Goal: Transaction & Acquisition: Purchase product/service

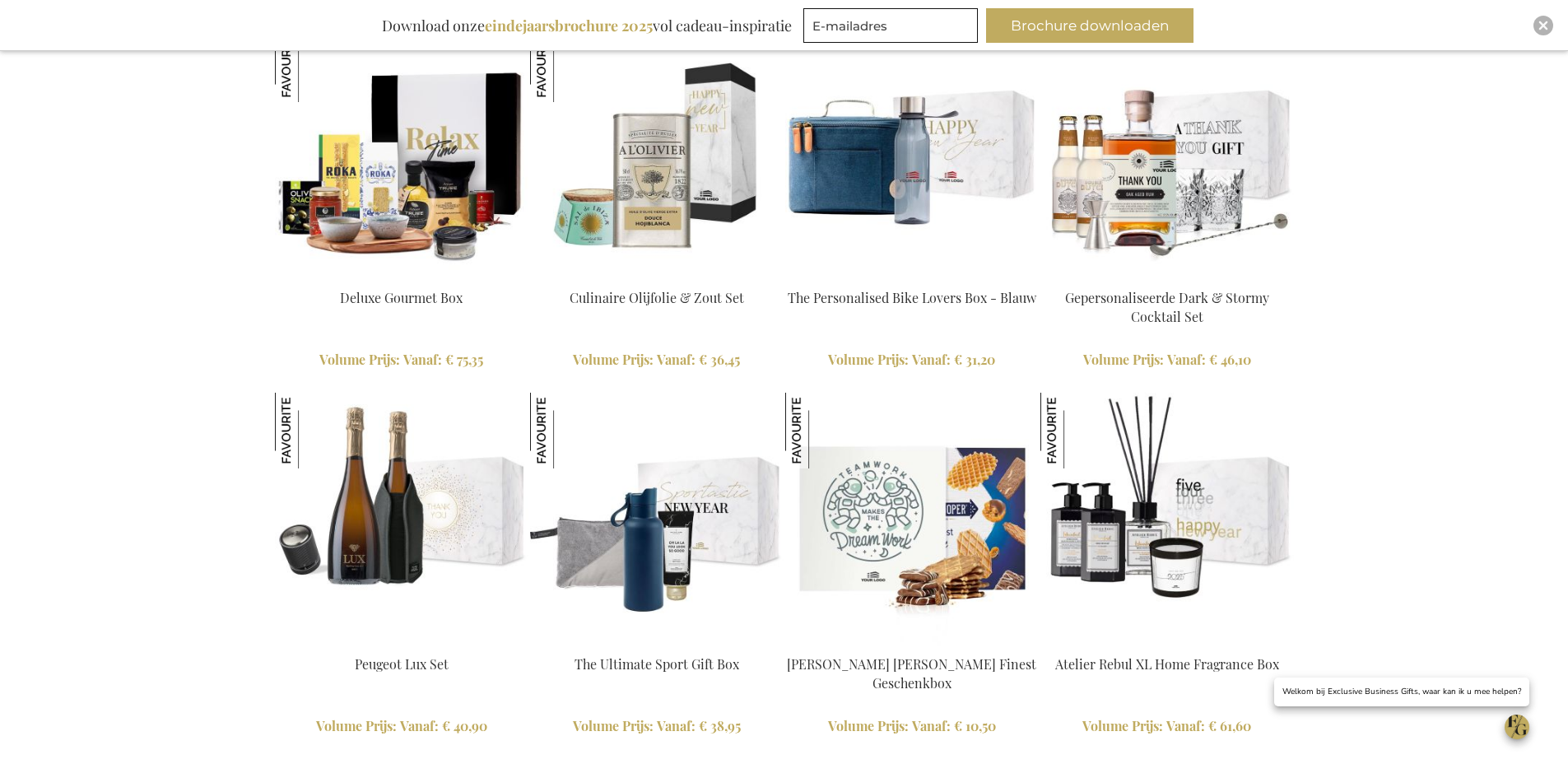
scroll to position [3707, 0]
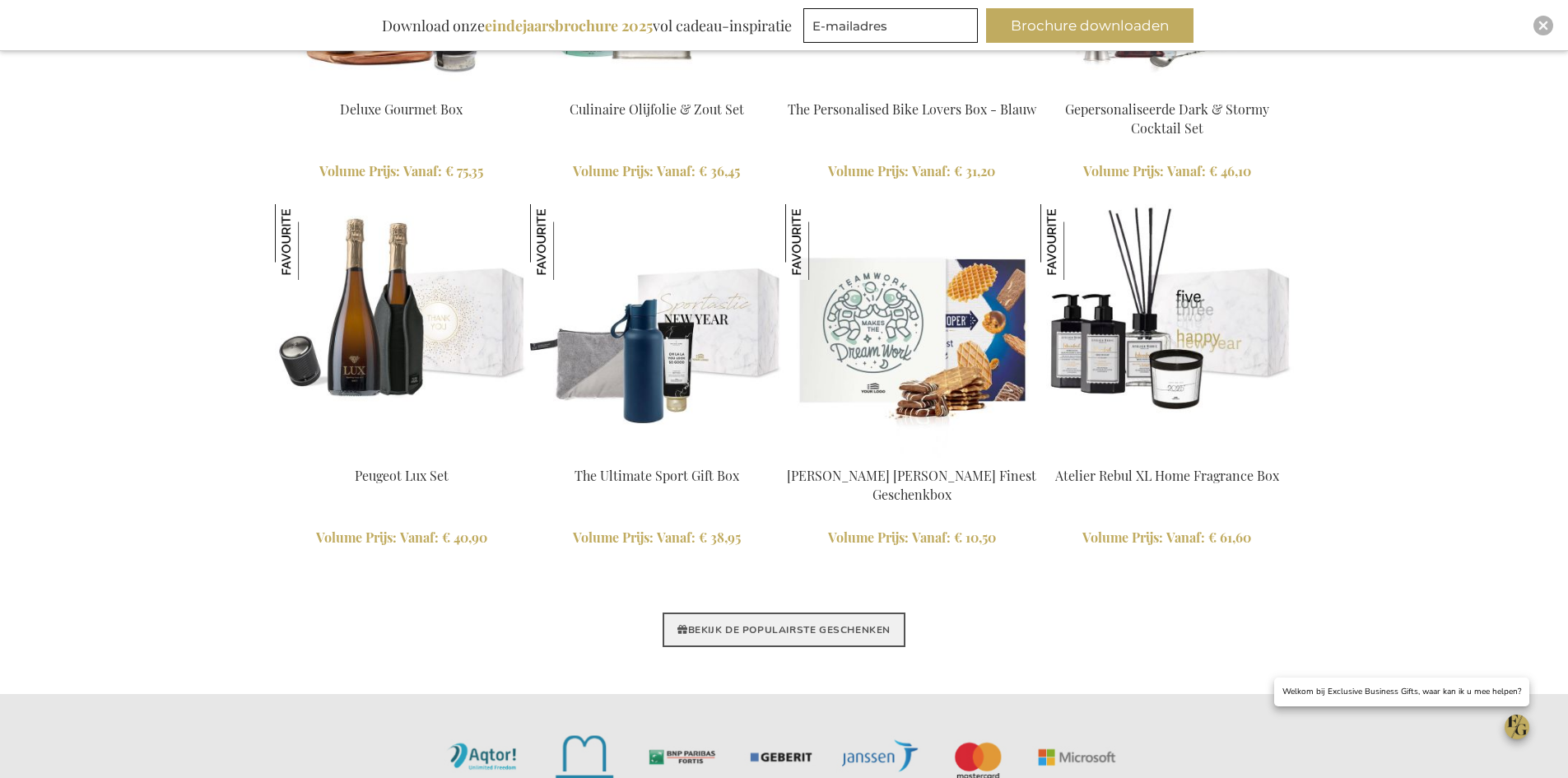
click at [762, 633] on link "BEKIJK DE POPULAIRSTE GESCHENKEN" at bounding box center [784, 630] width 243 height 35
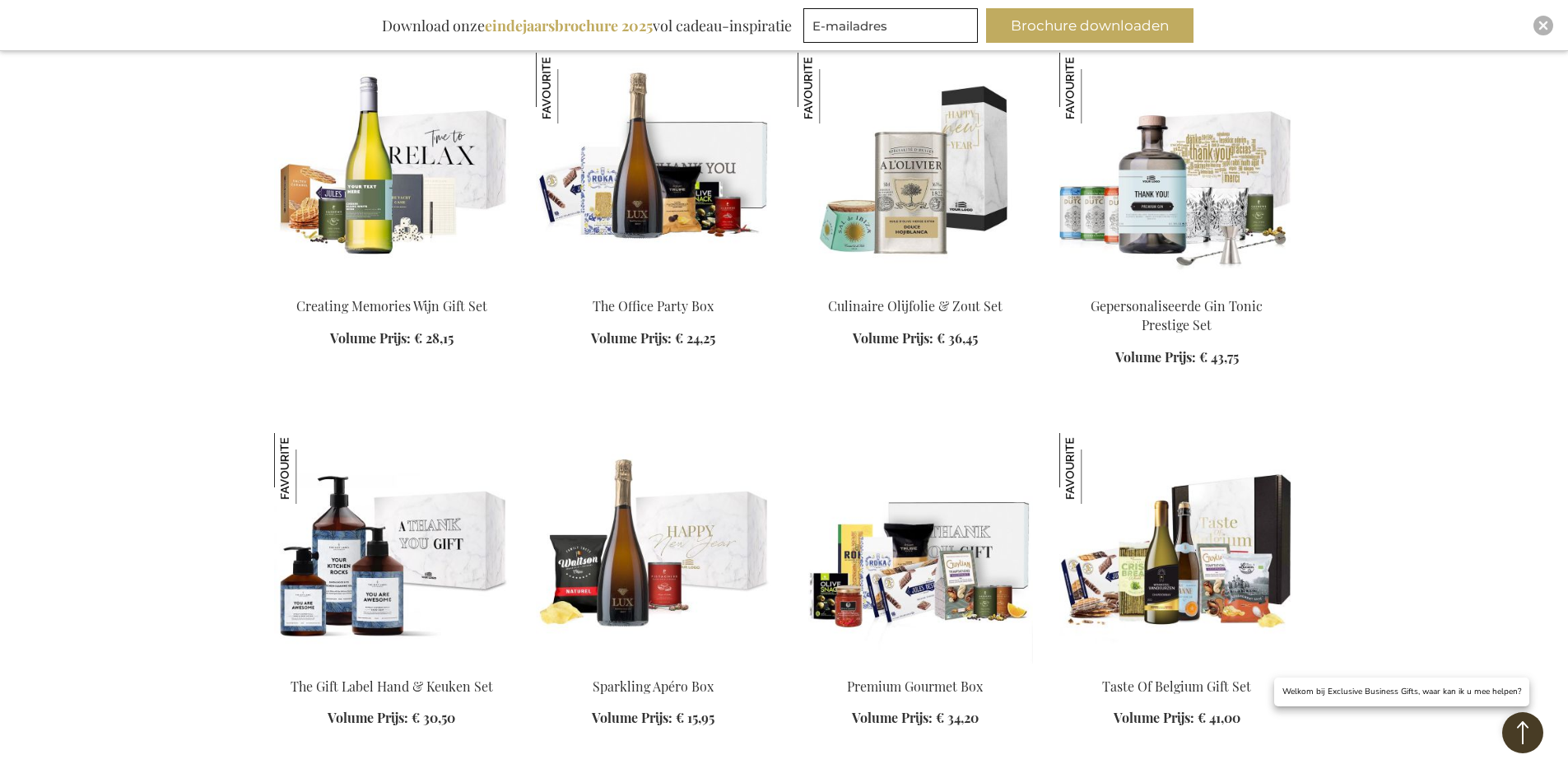
scroll to position [1565, 0]
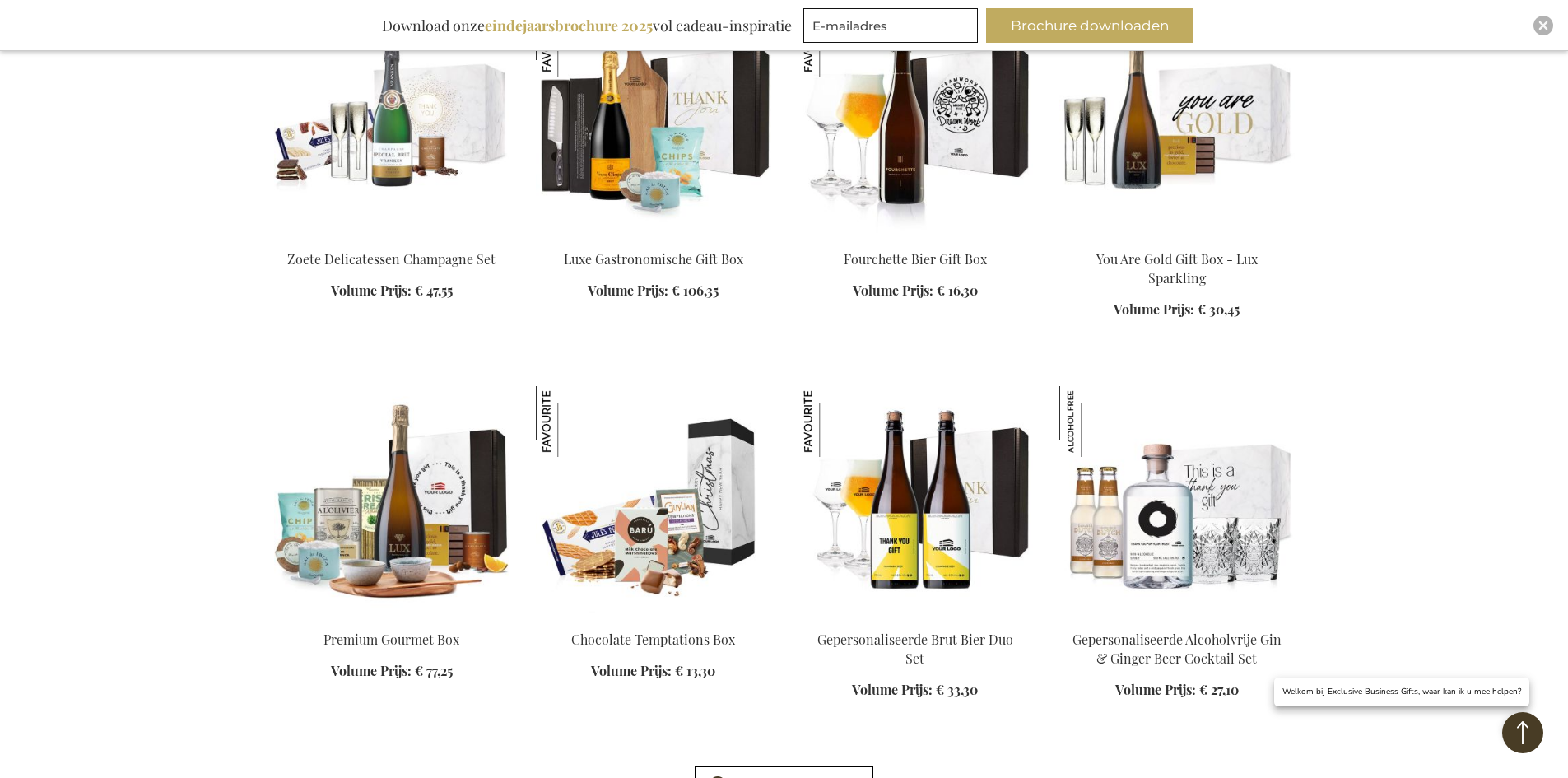
scroll to position [2306, 0]
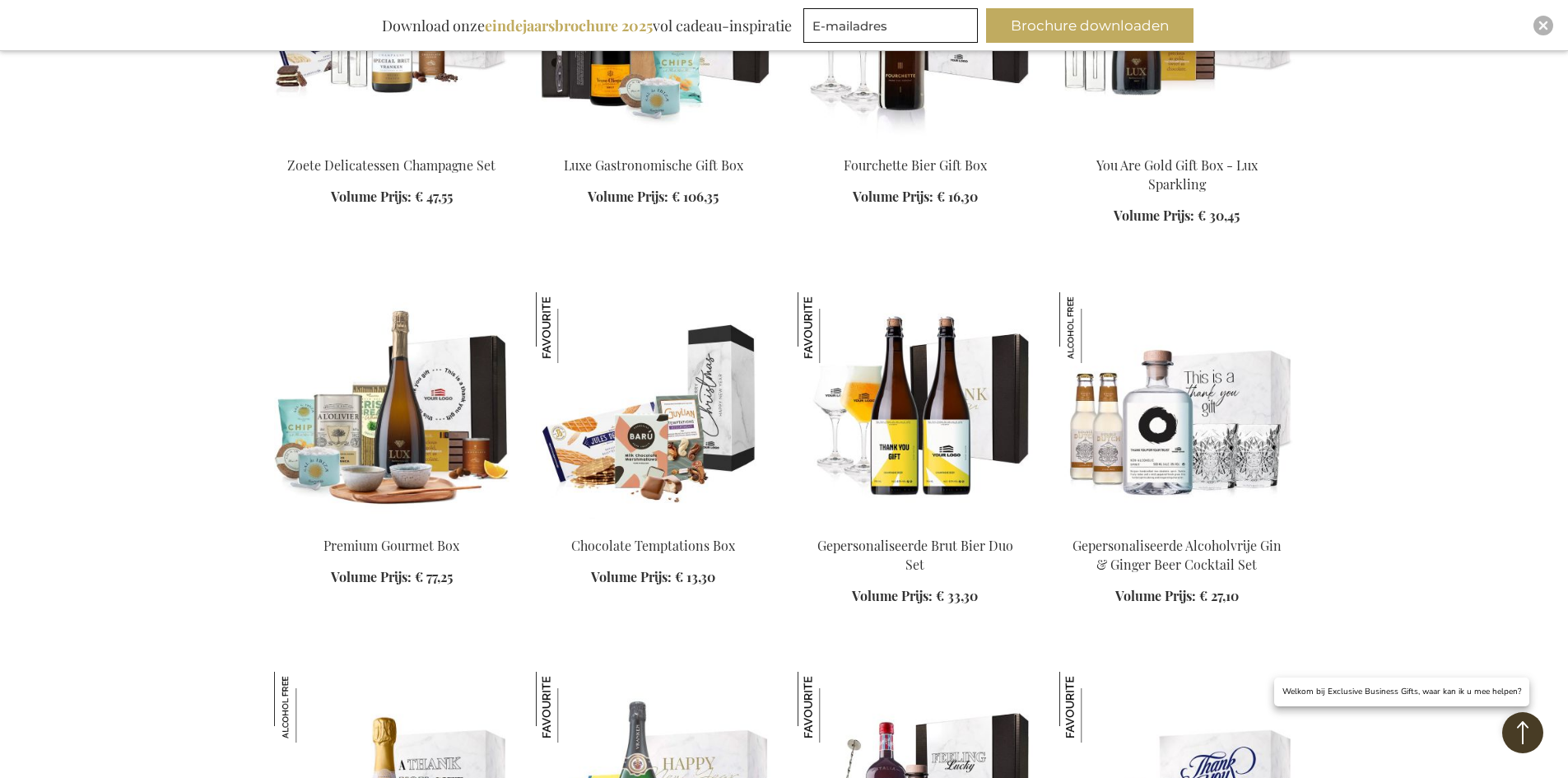
click at [388, 462] on img at bounding box center [391, 408] width 235 height 230
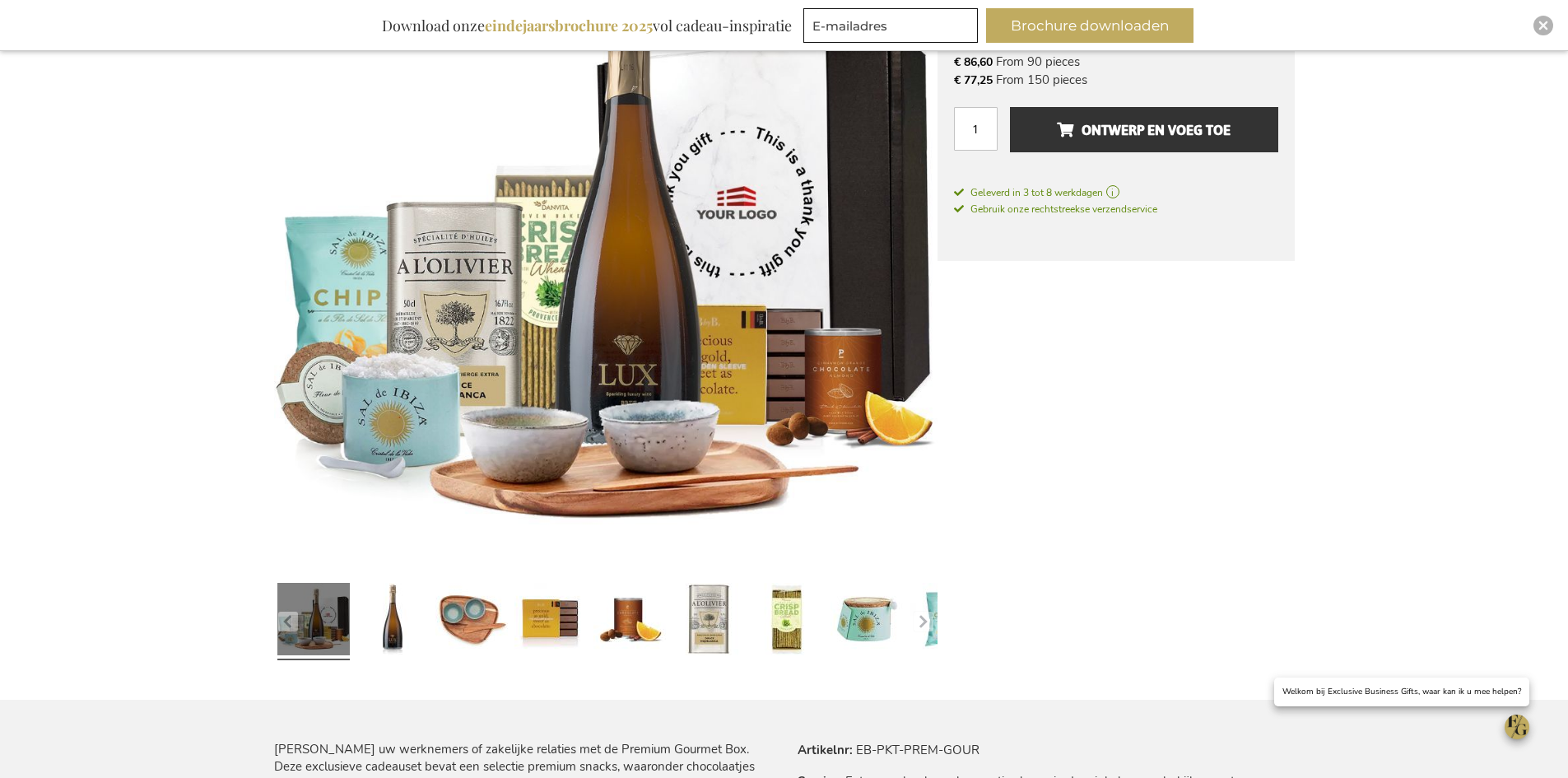
scroll to position [329, 0]
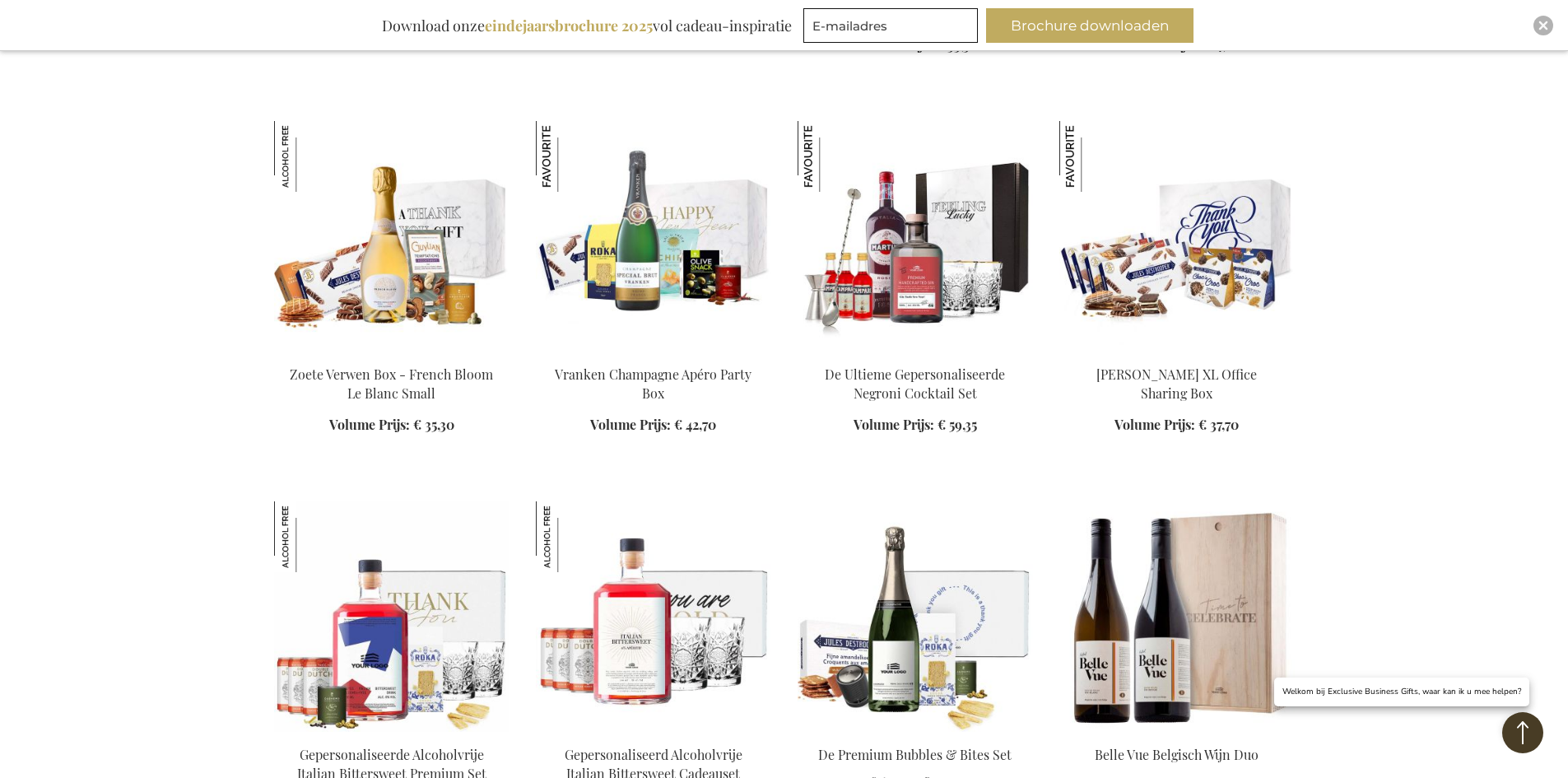
scroll to position [1869, 0]
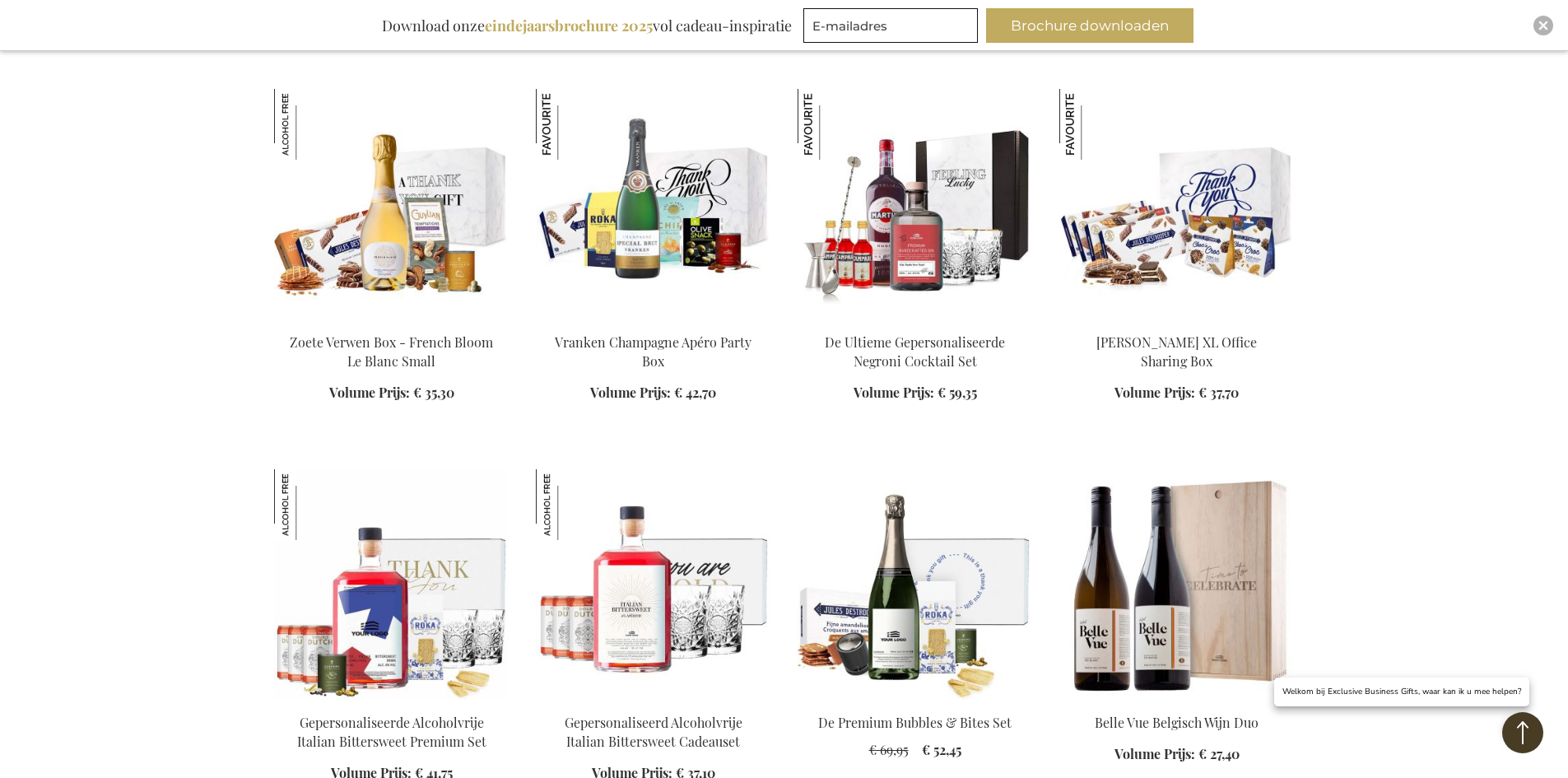
click at [683, 241] on img at bounding box center [654, 204] width 235 height 230
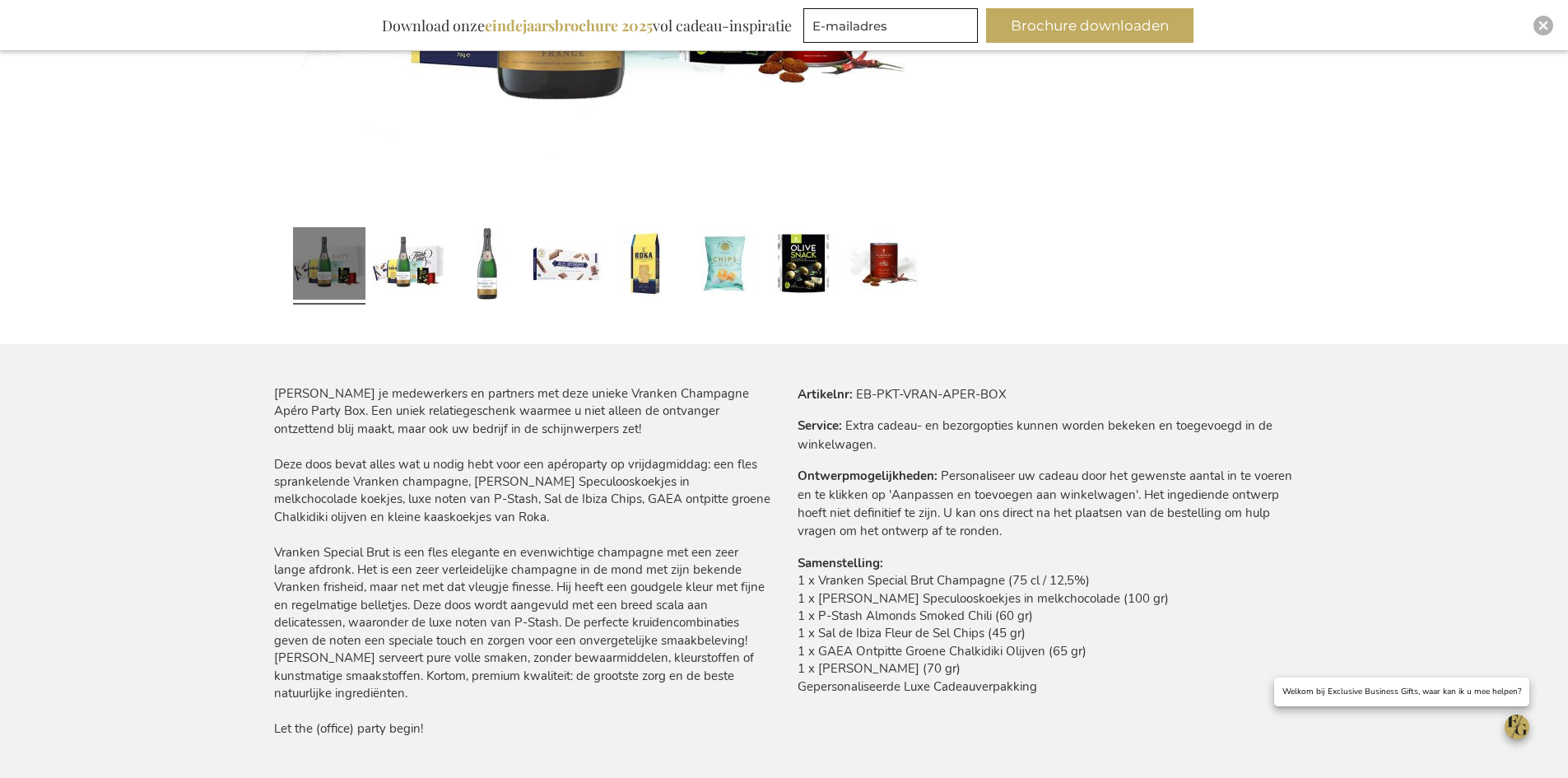
scroll to position [659, 0]
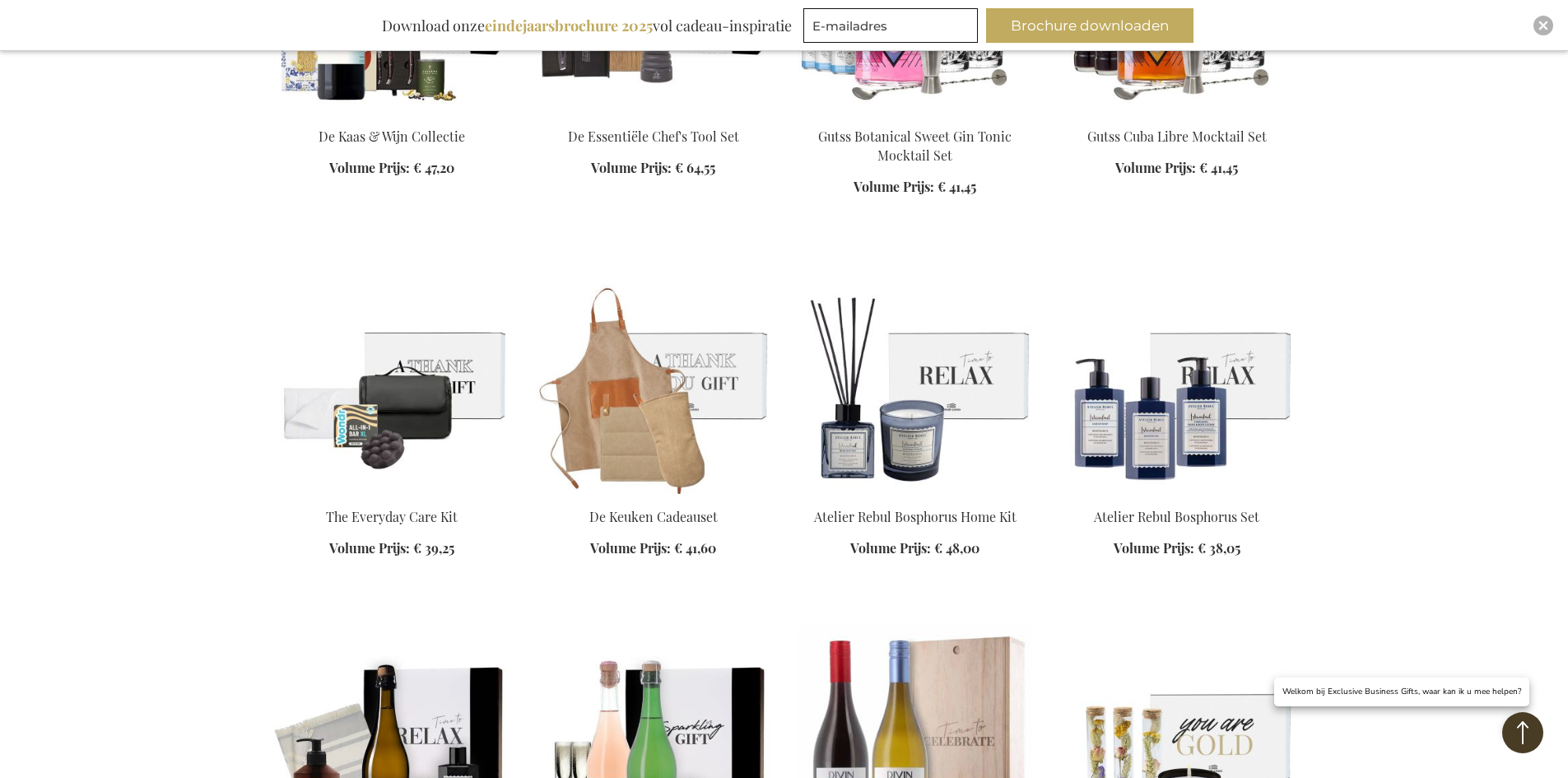
scroll to position [2115, 0]
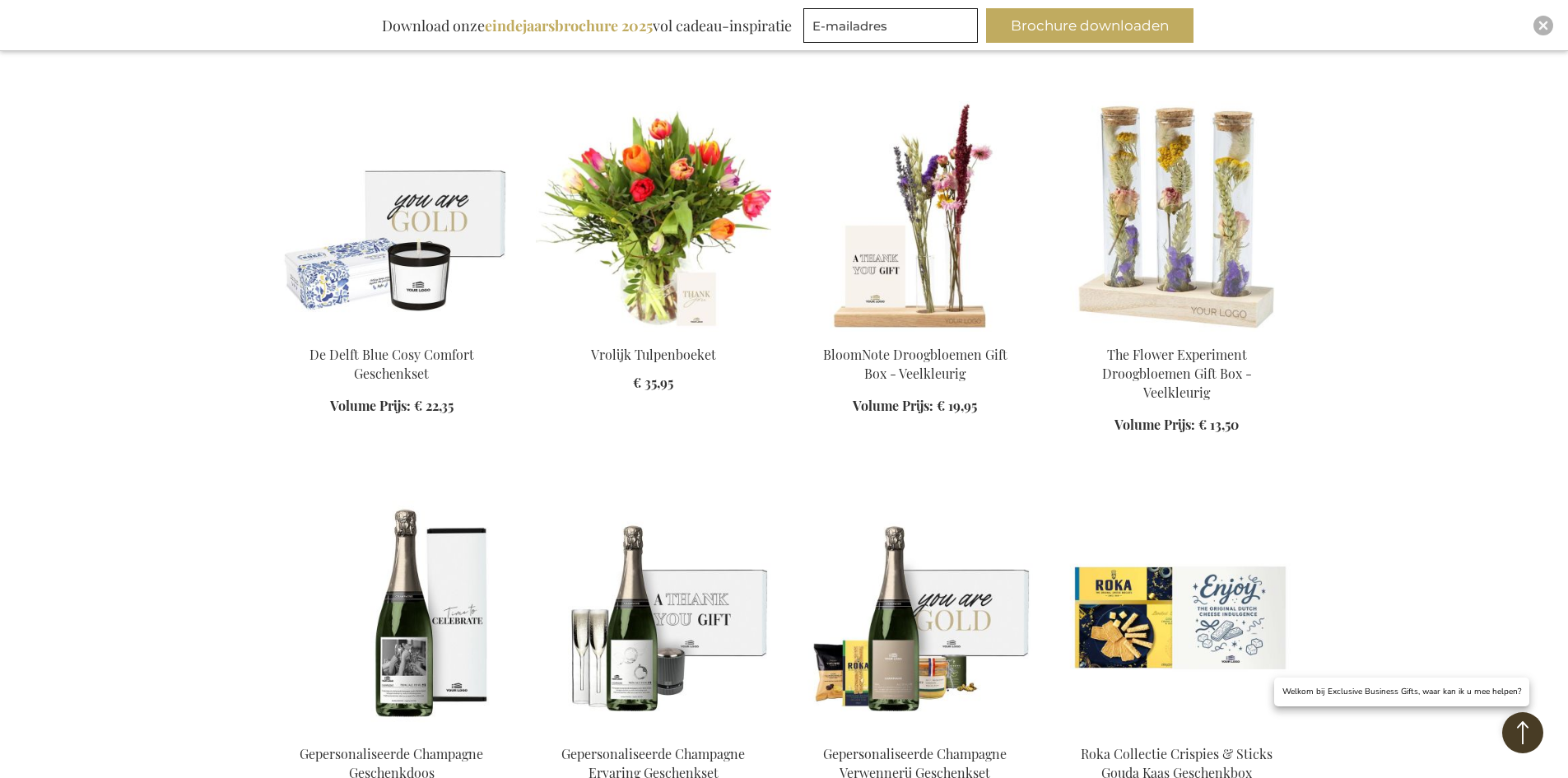
scroll to position [3021, 0]
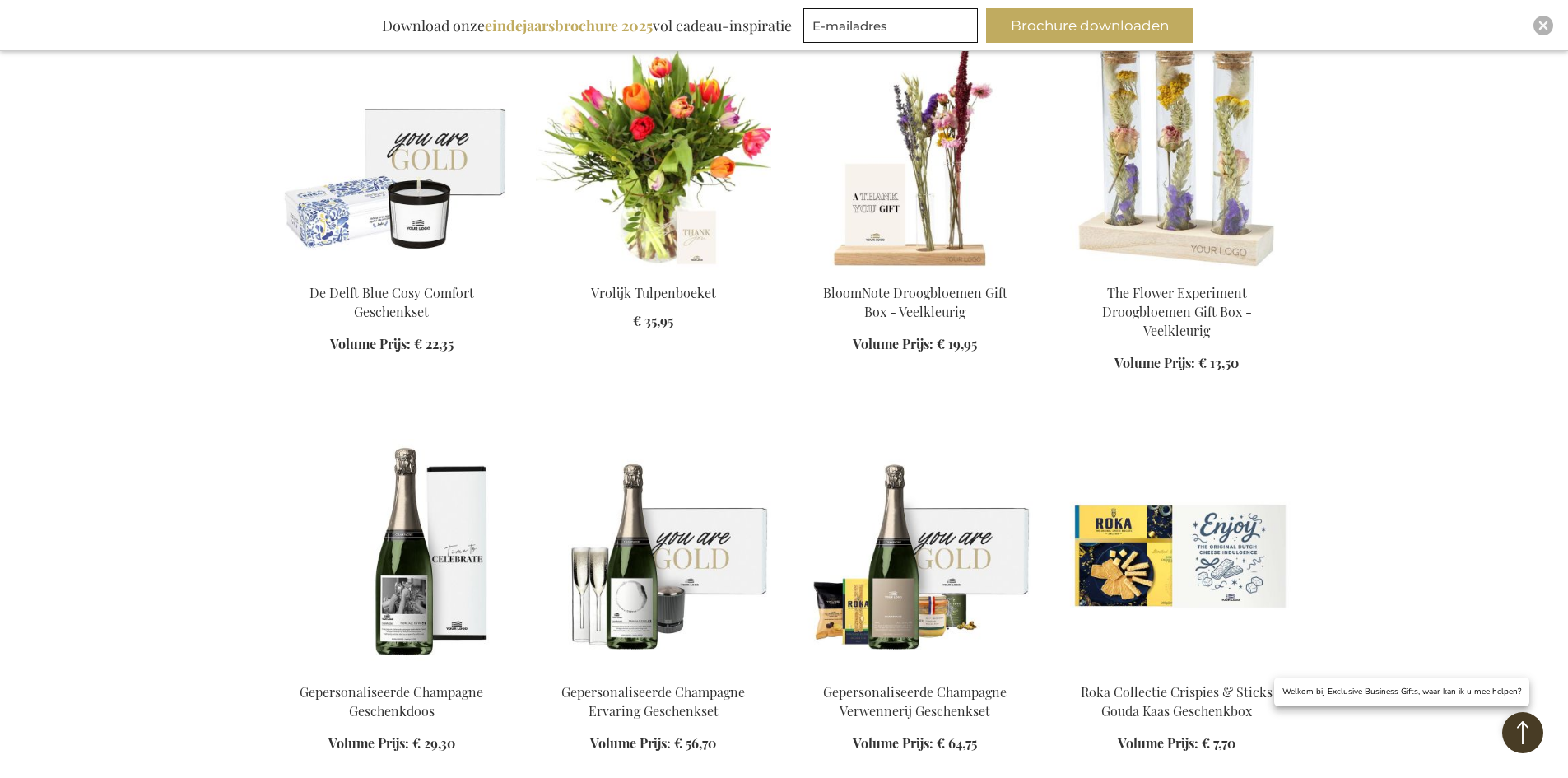
click at [663, 536] on img at bounding box center [654, 554] width 235 height 230
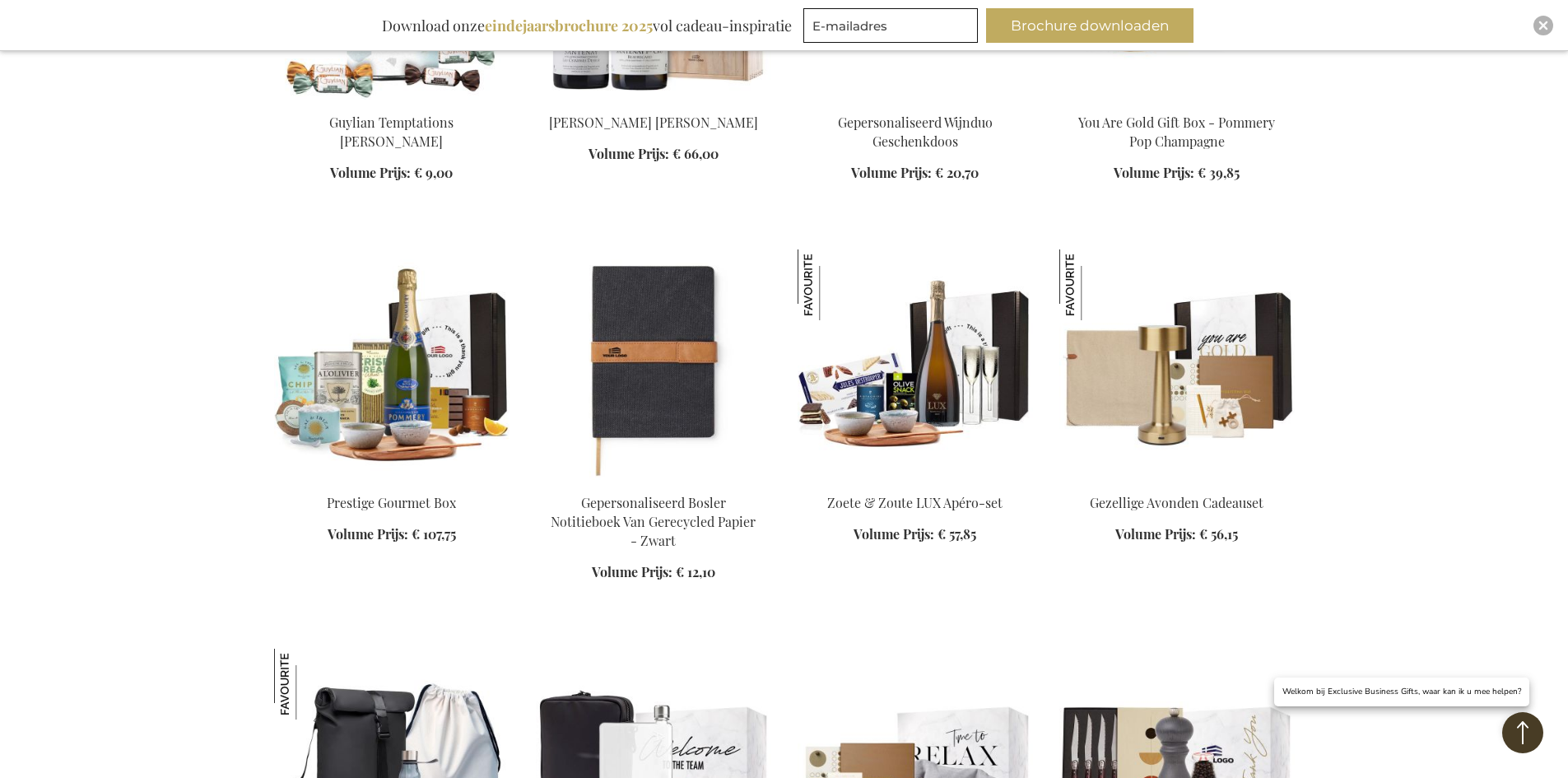
scroll to position [2166, 0]
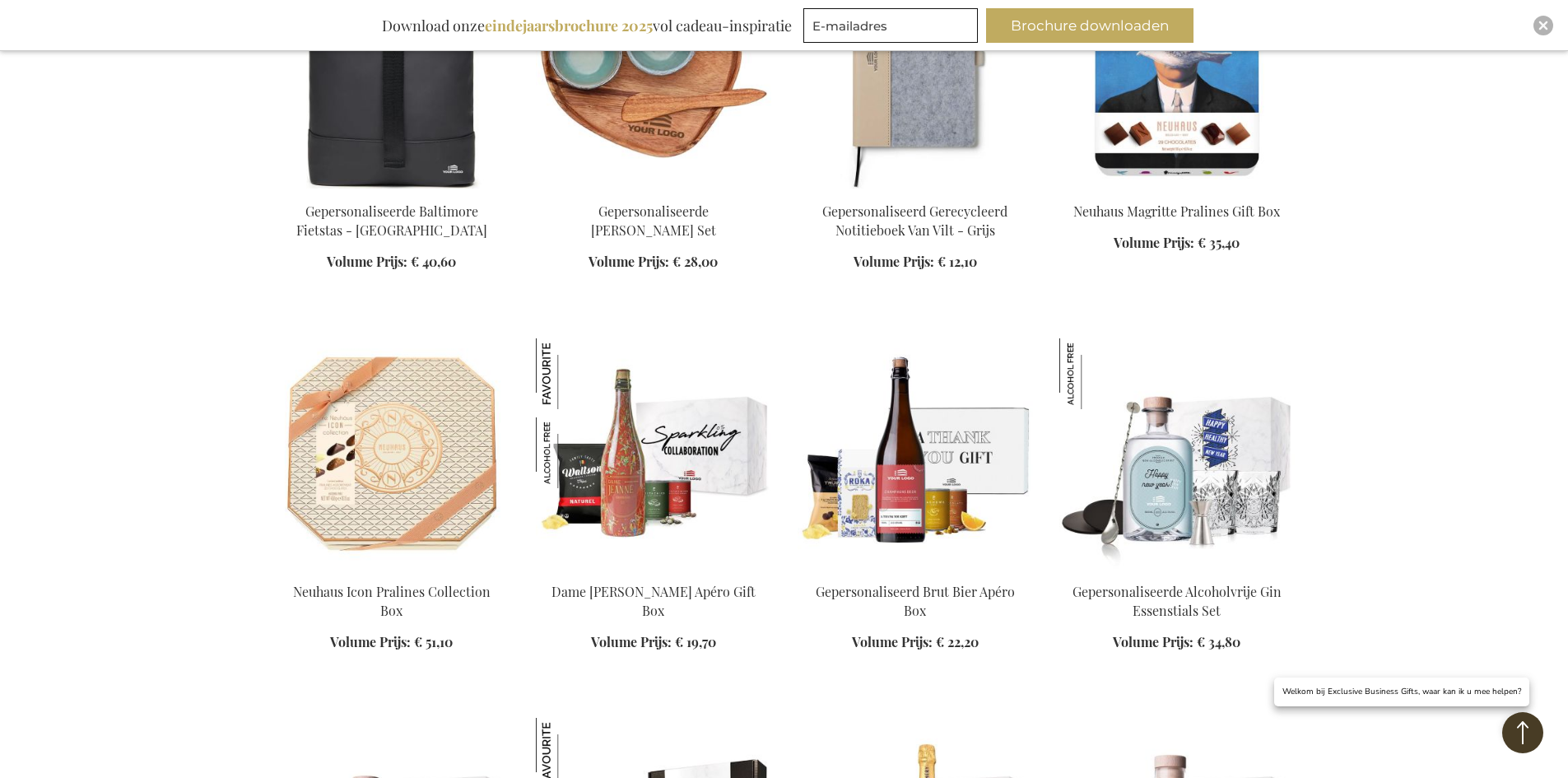
scroll to position [4802, 0]
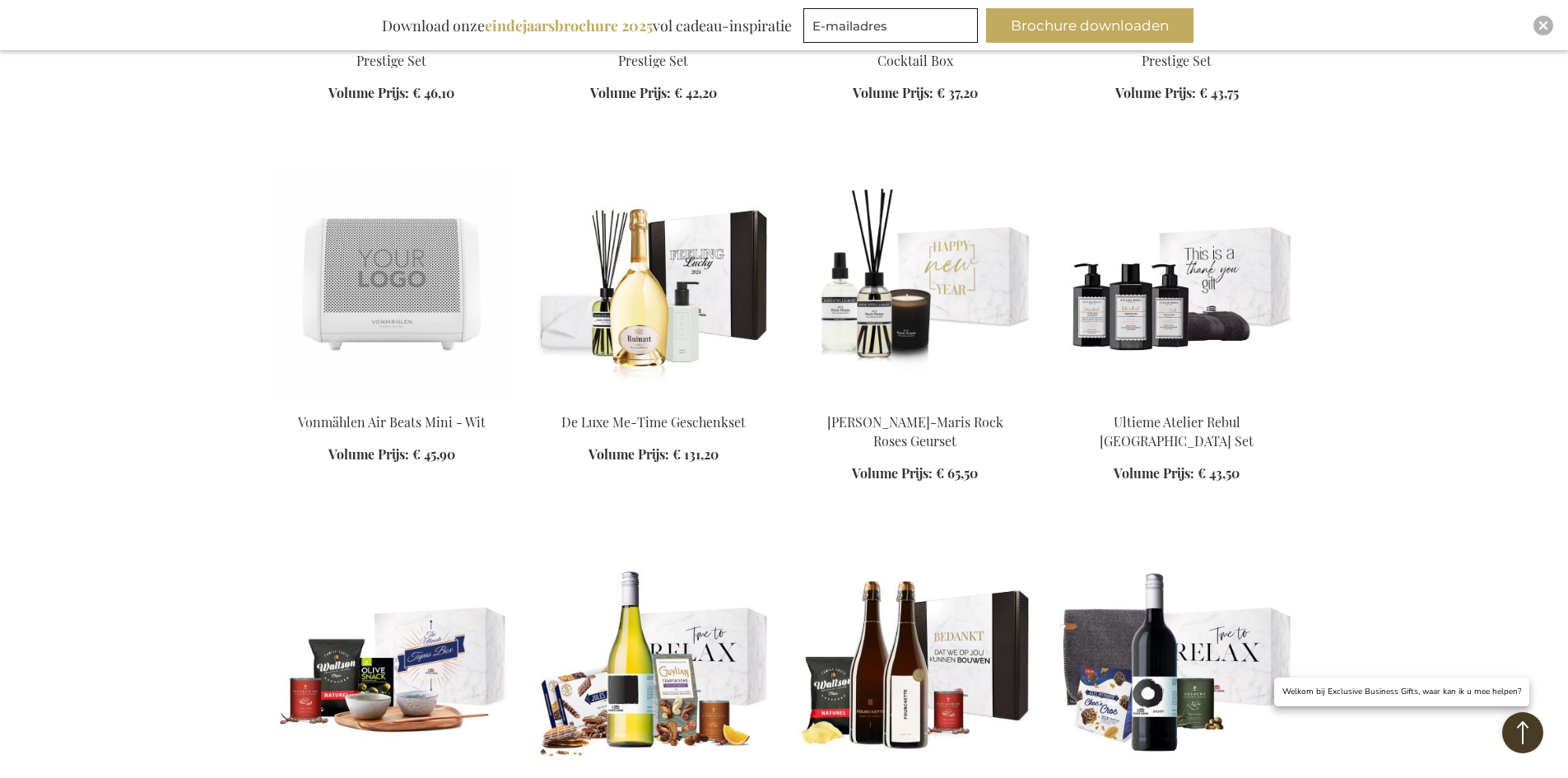
scroll to position [6119, 0]
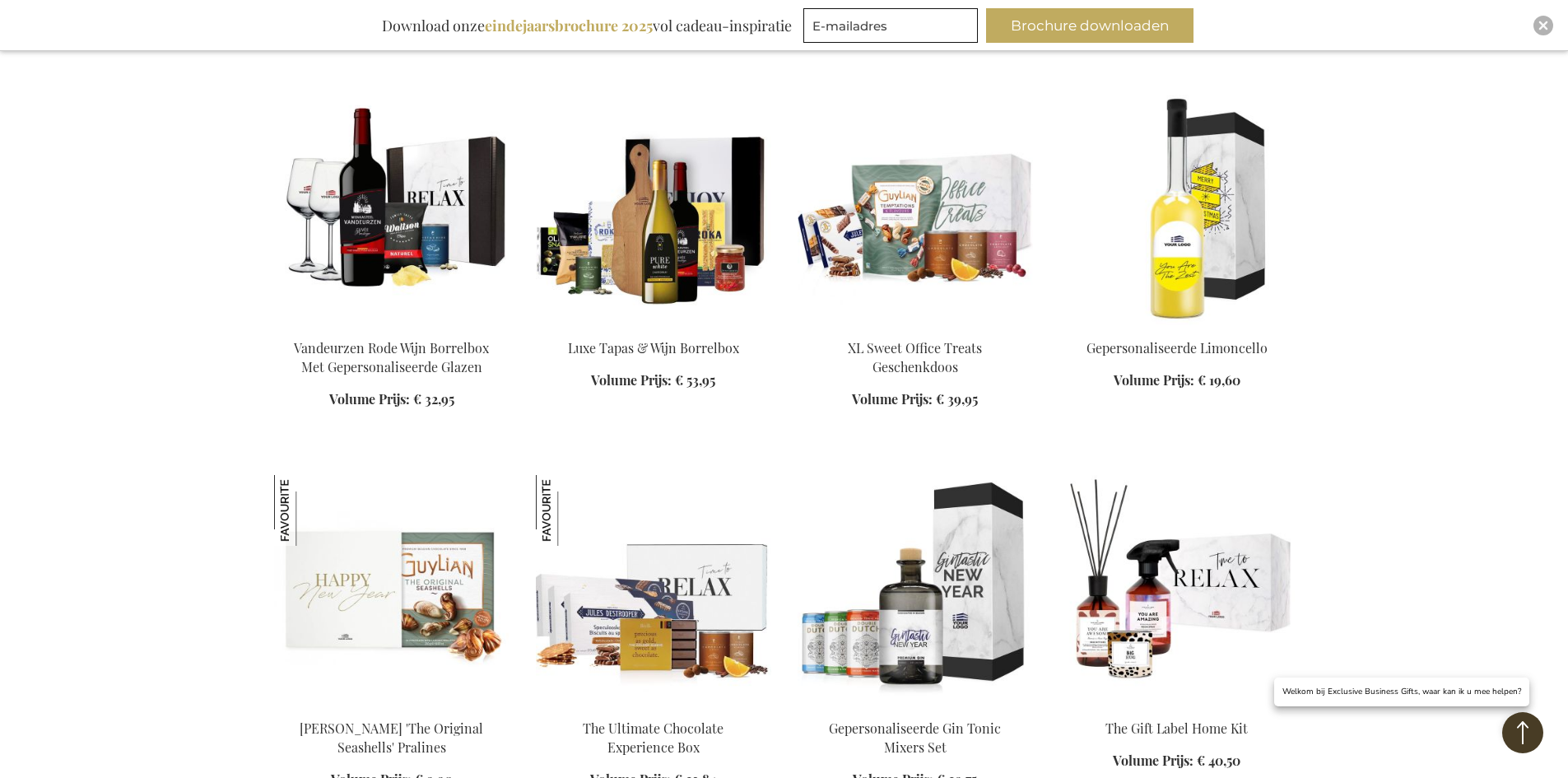
scroll to position [7684, 0]
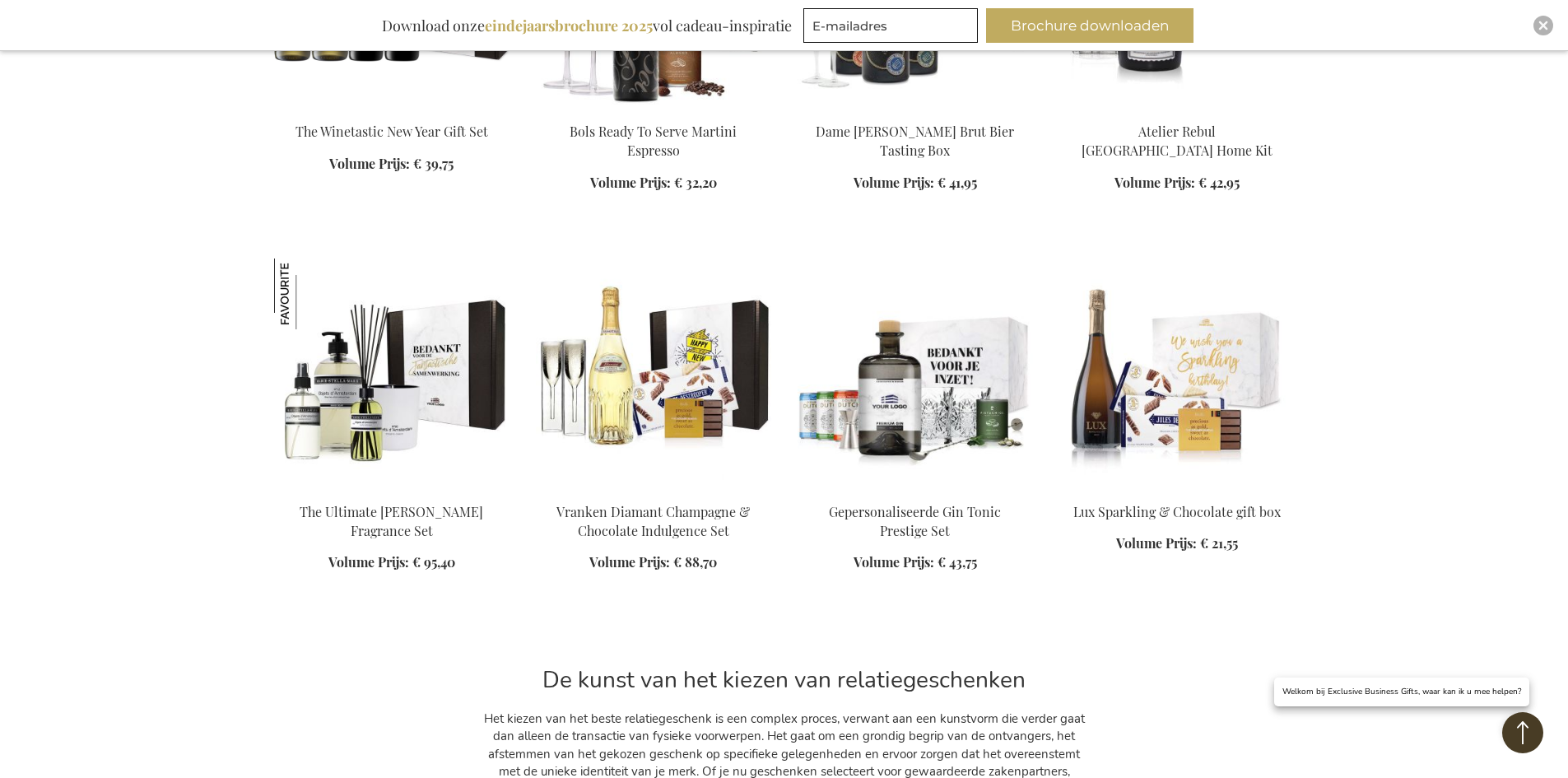
scroll to position [8590, 0]
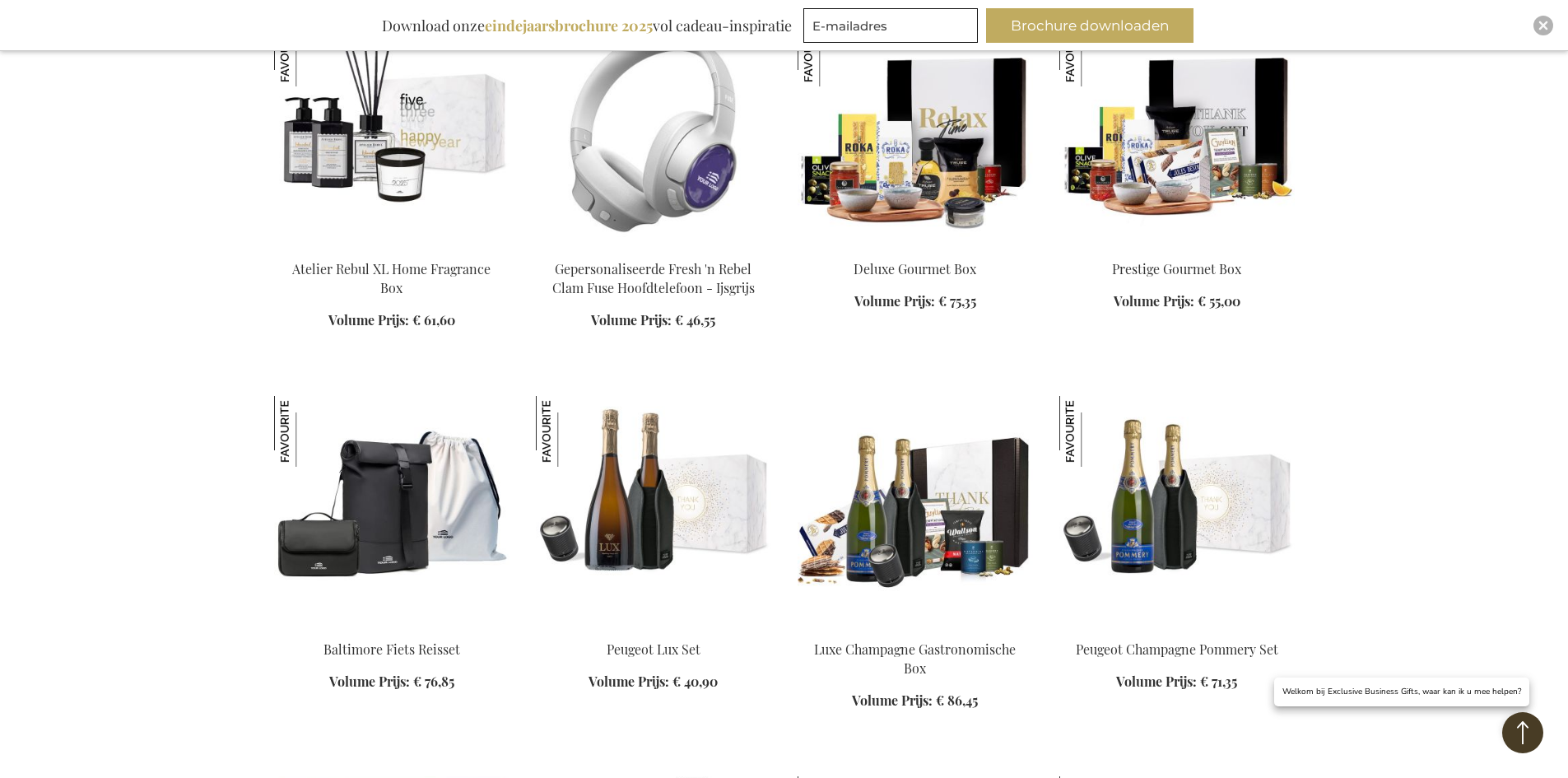
scroll to position [3155, 0]
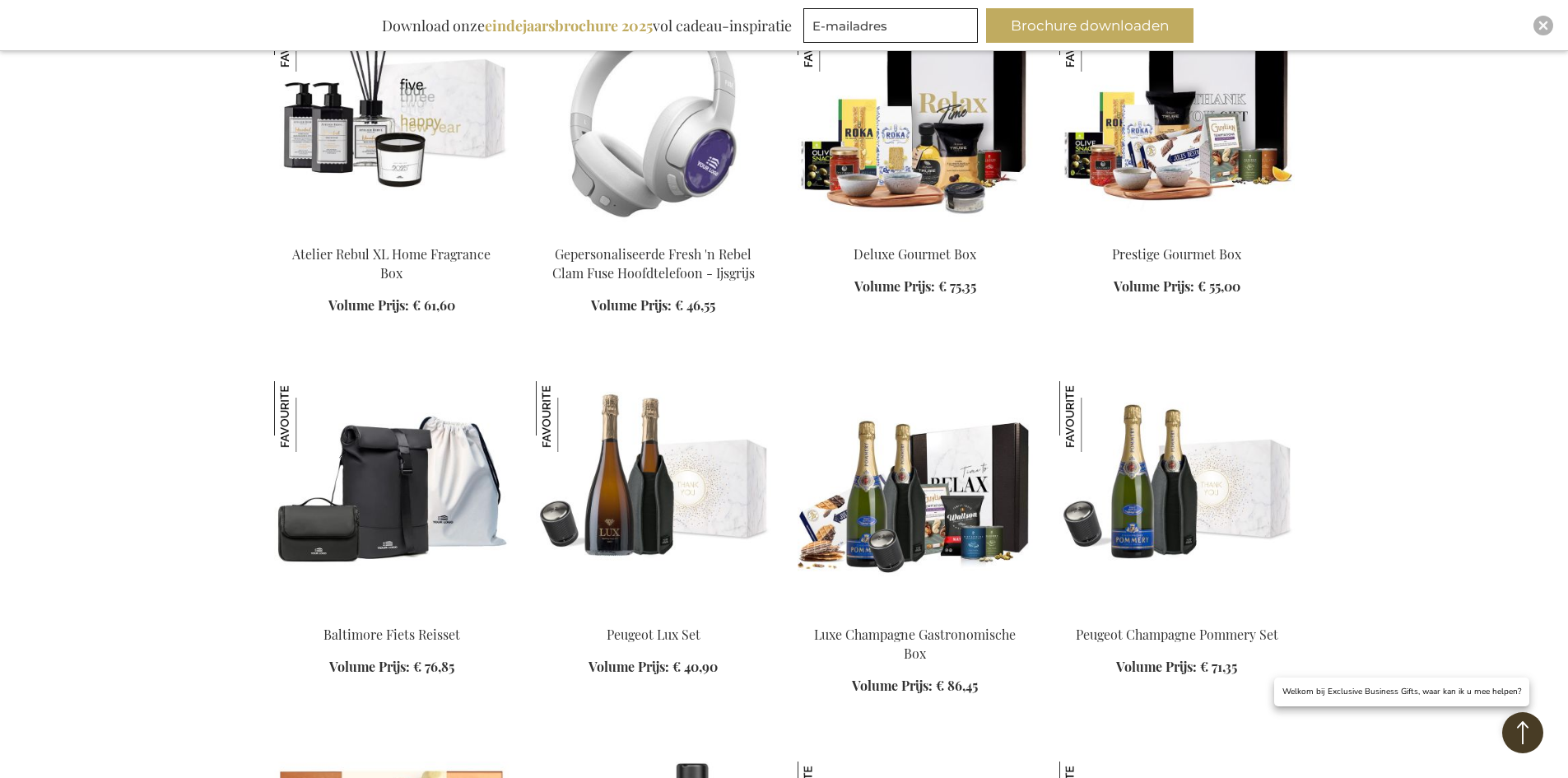
click at [886, 444] on img at bounding box center [916, 496] width 235 height 230
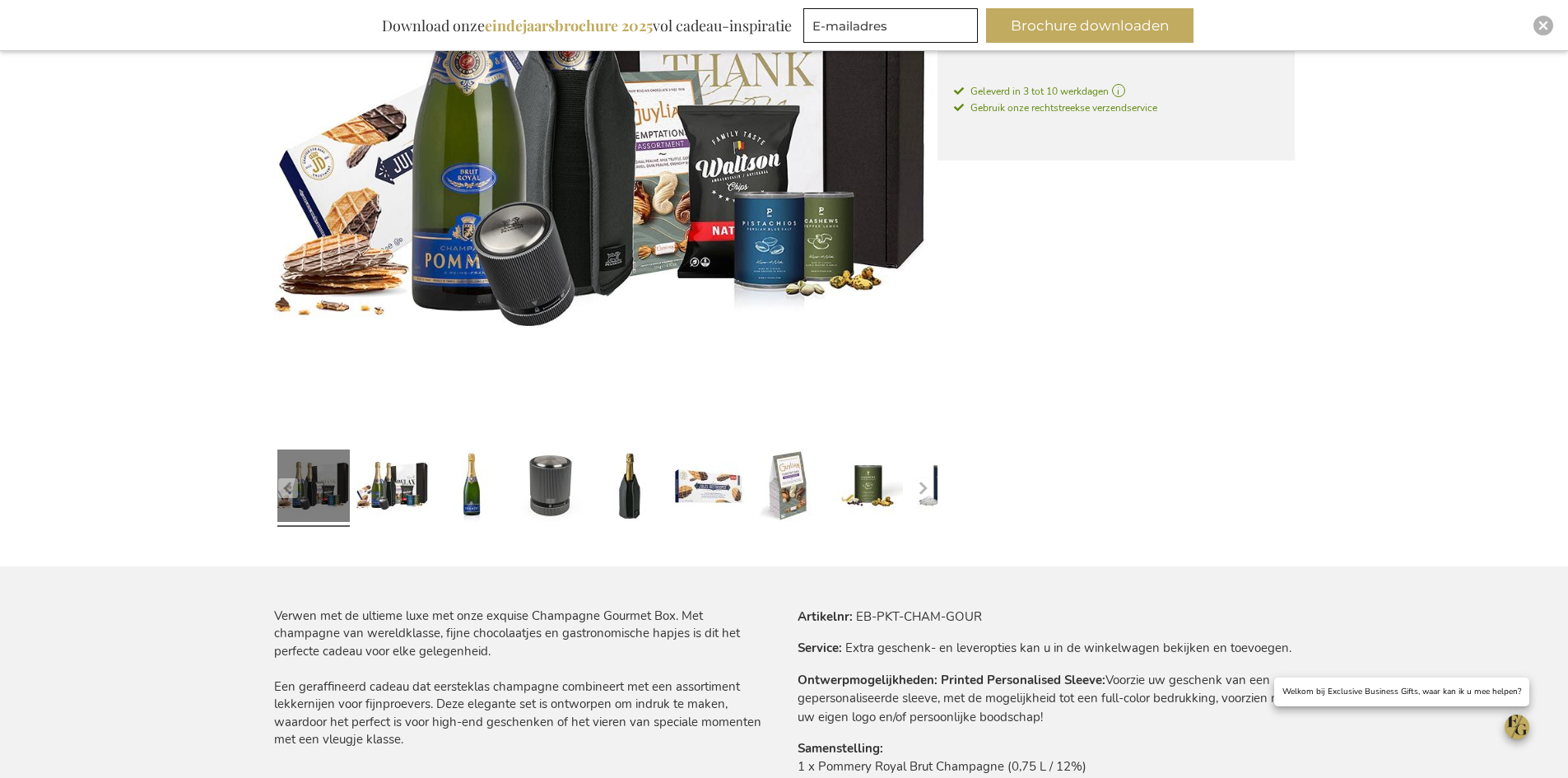
scroll to position [494, 0]
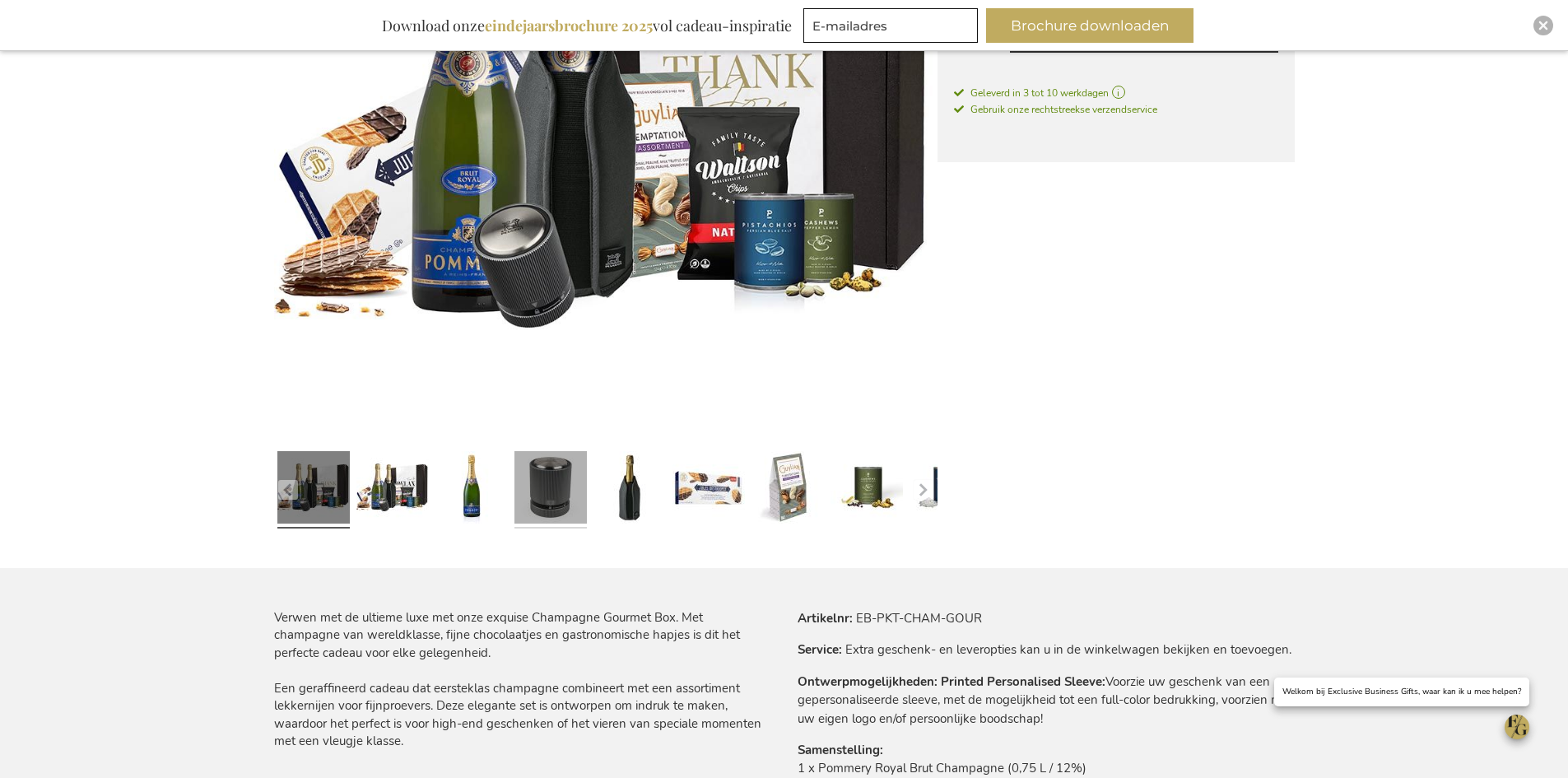
click at [549, 479] on link at bounding box center [550, 490] width 72 height 90
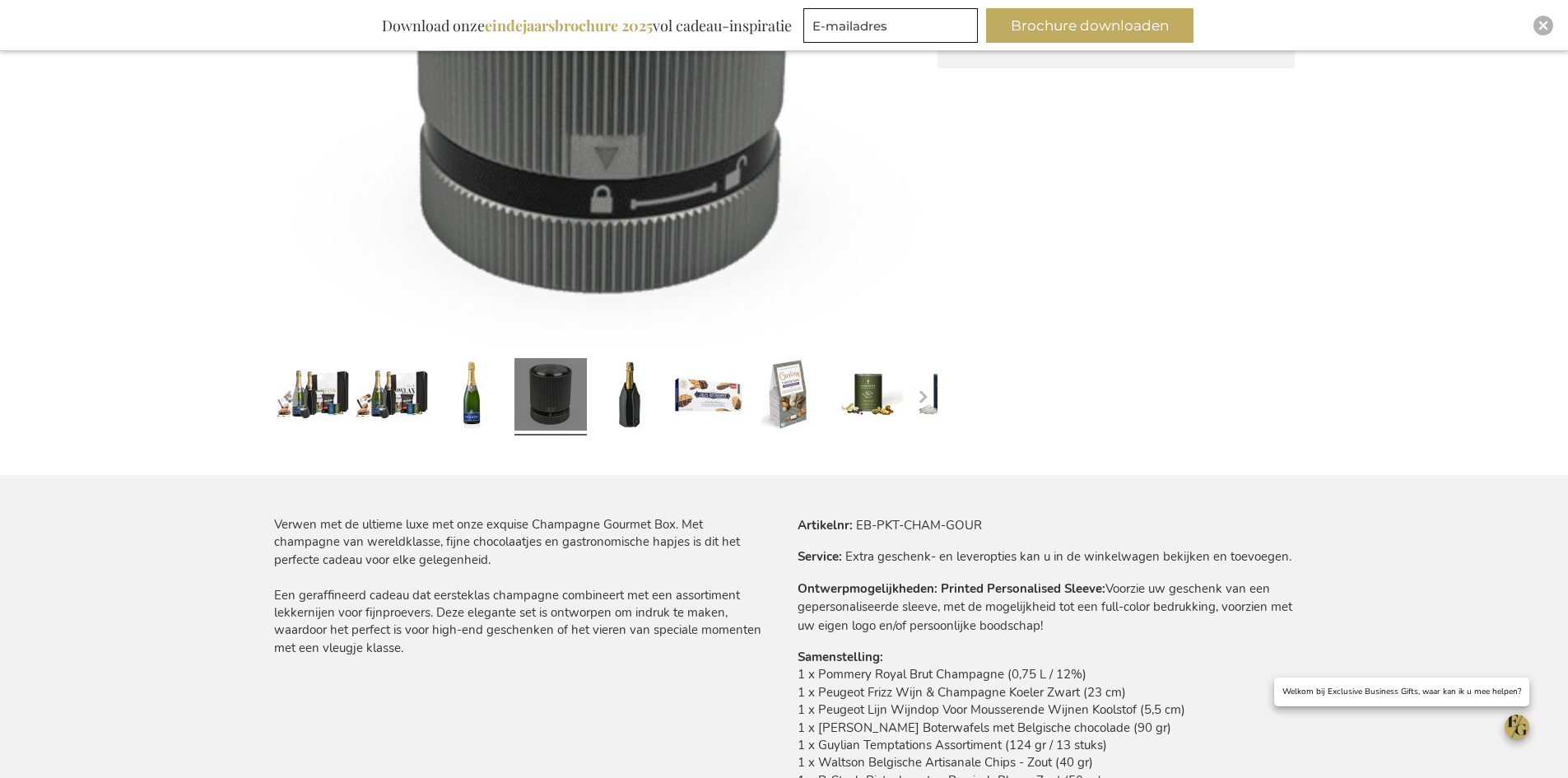
scroll to position [506, 0]
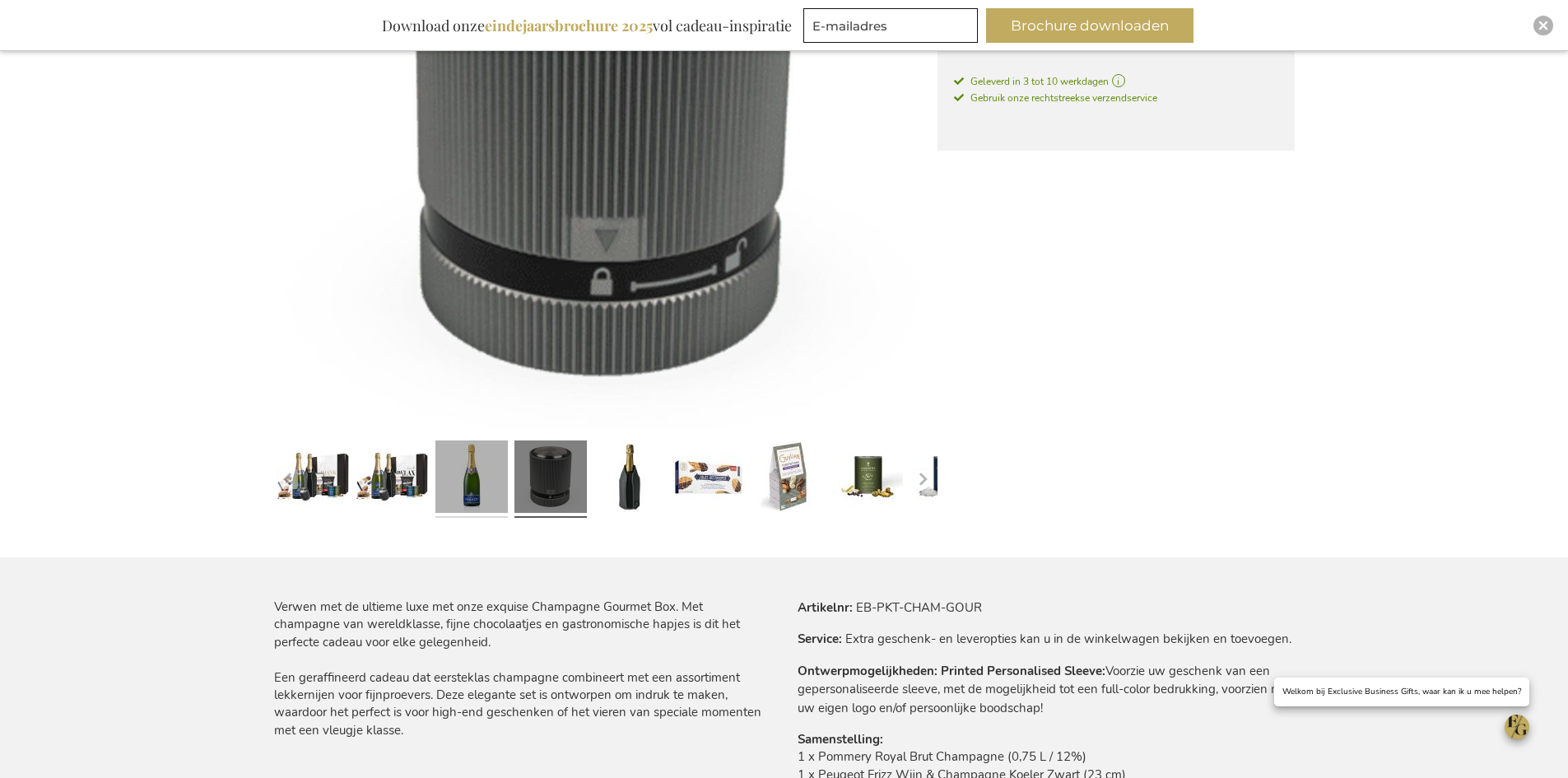
click at [472, 485] on link at bounding box center [472, 479] width 72 height 90
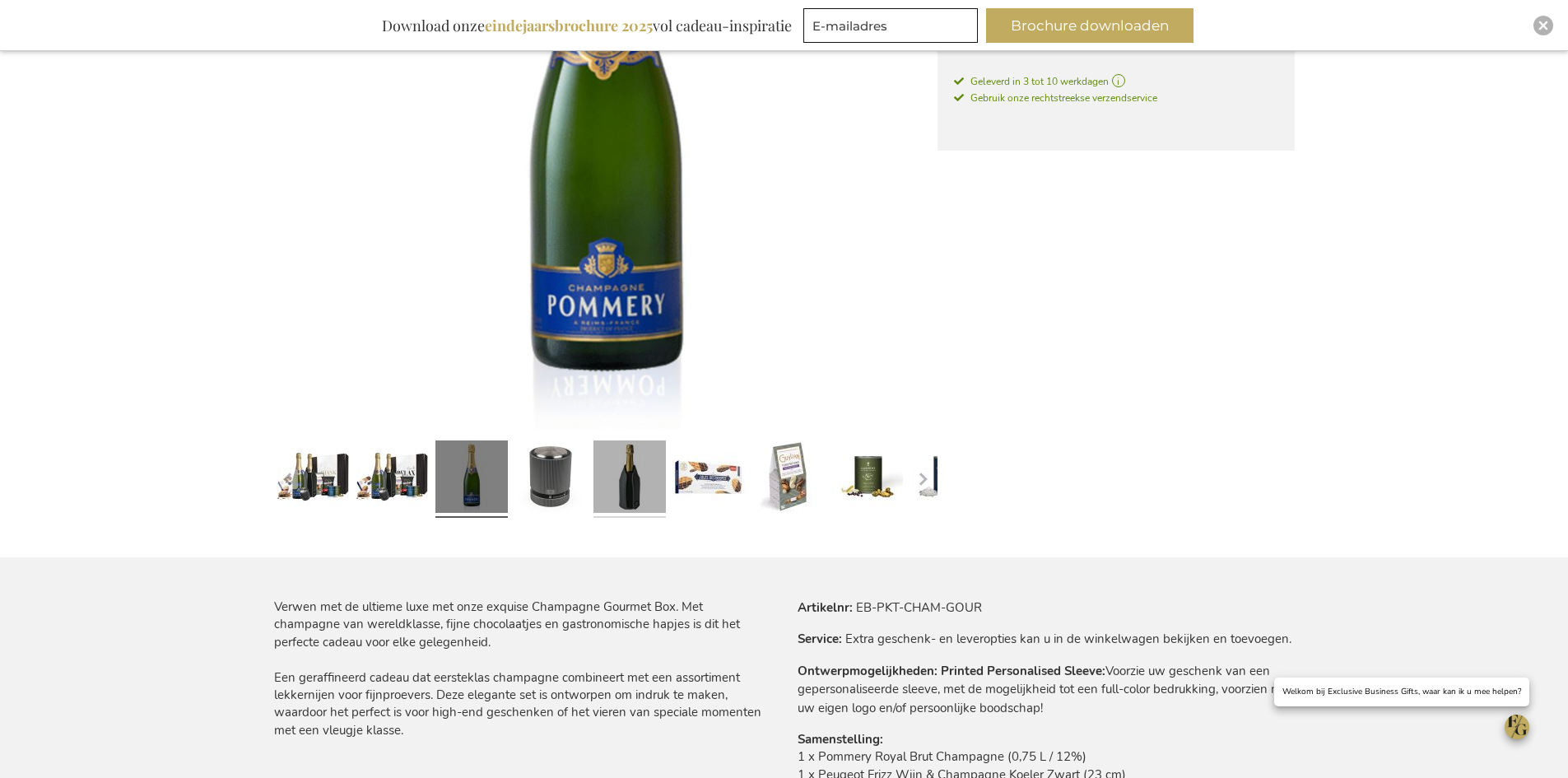
click at [646, 488] on link at bounding box center [629, 479] width 72 height 90
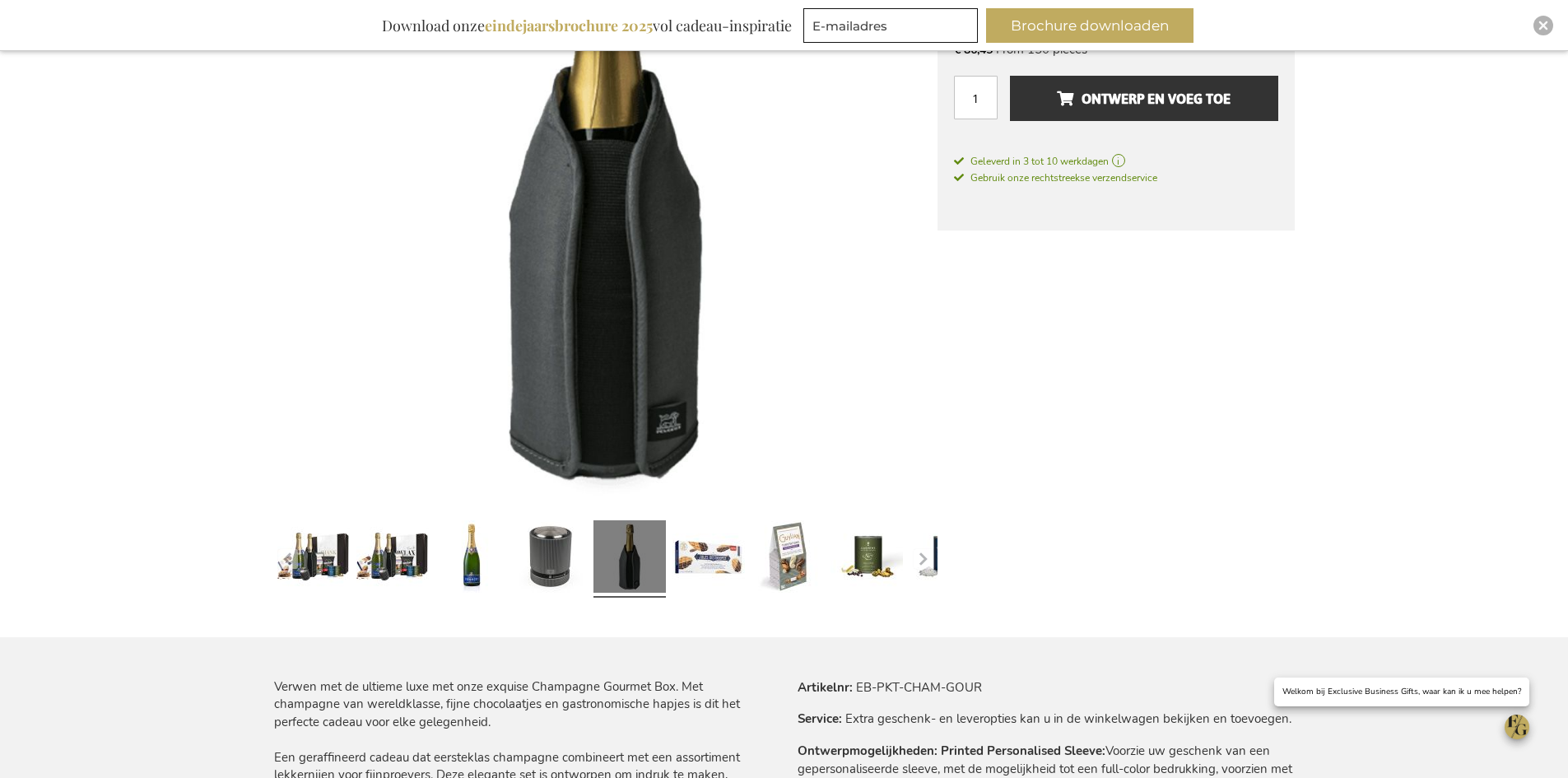
scroll to position [341, 0]
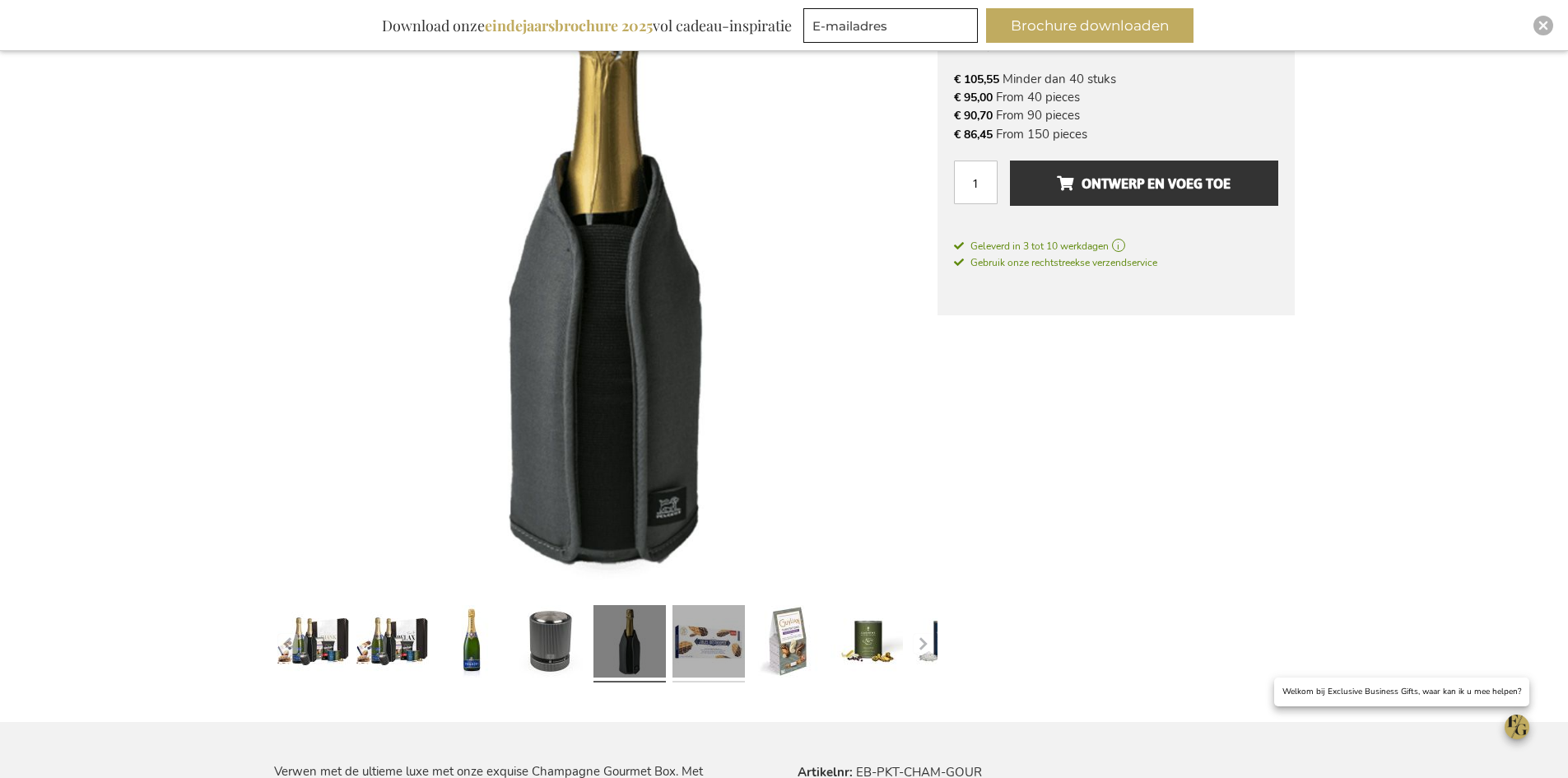
click at [706, 626] on link at bounding box center [709, 644] width 72 height 90
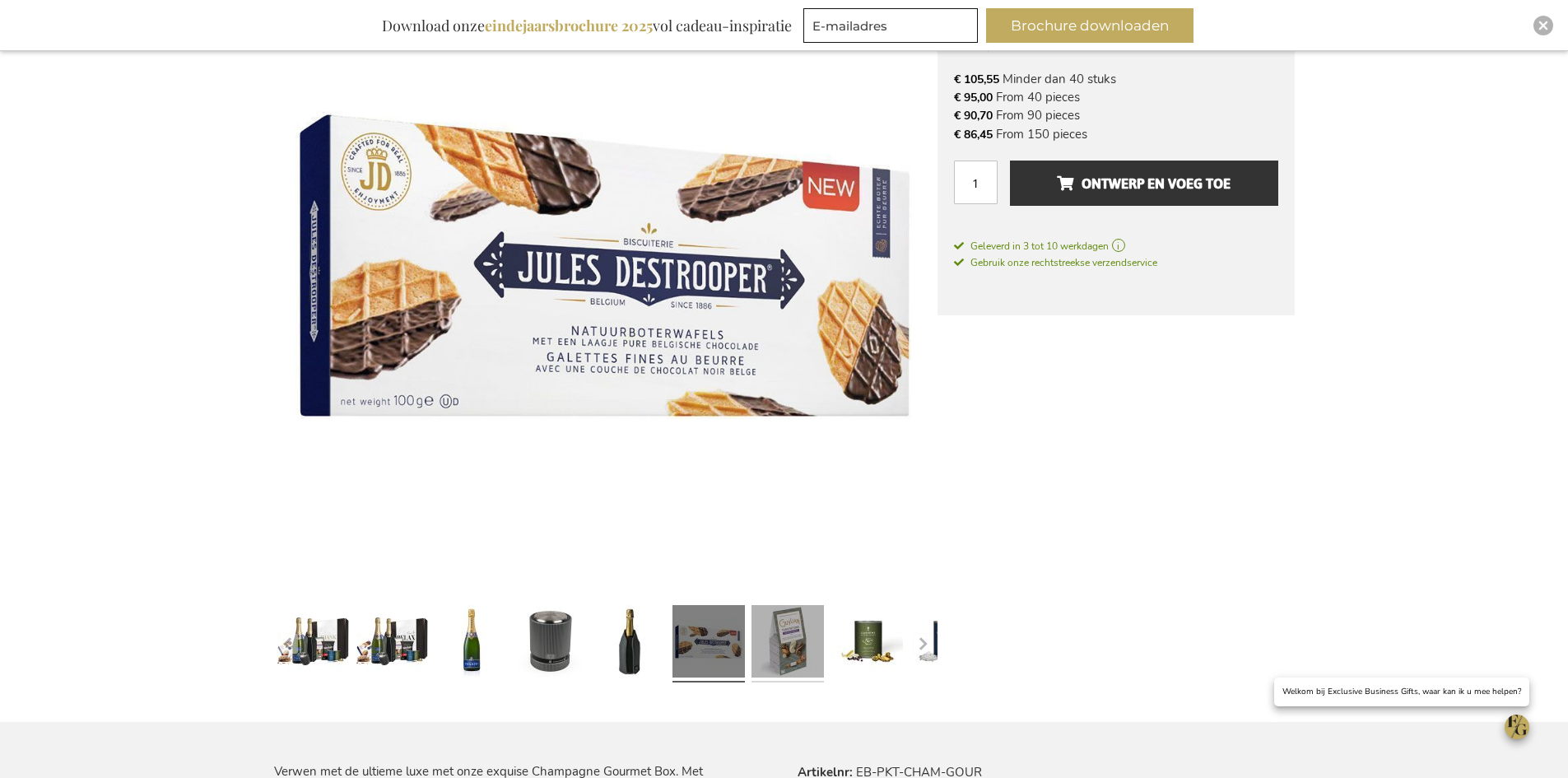
click at [782, 631] on link at bounding box center [787, 644] width 72 height 90
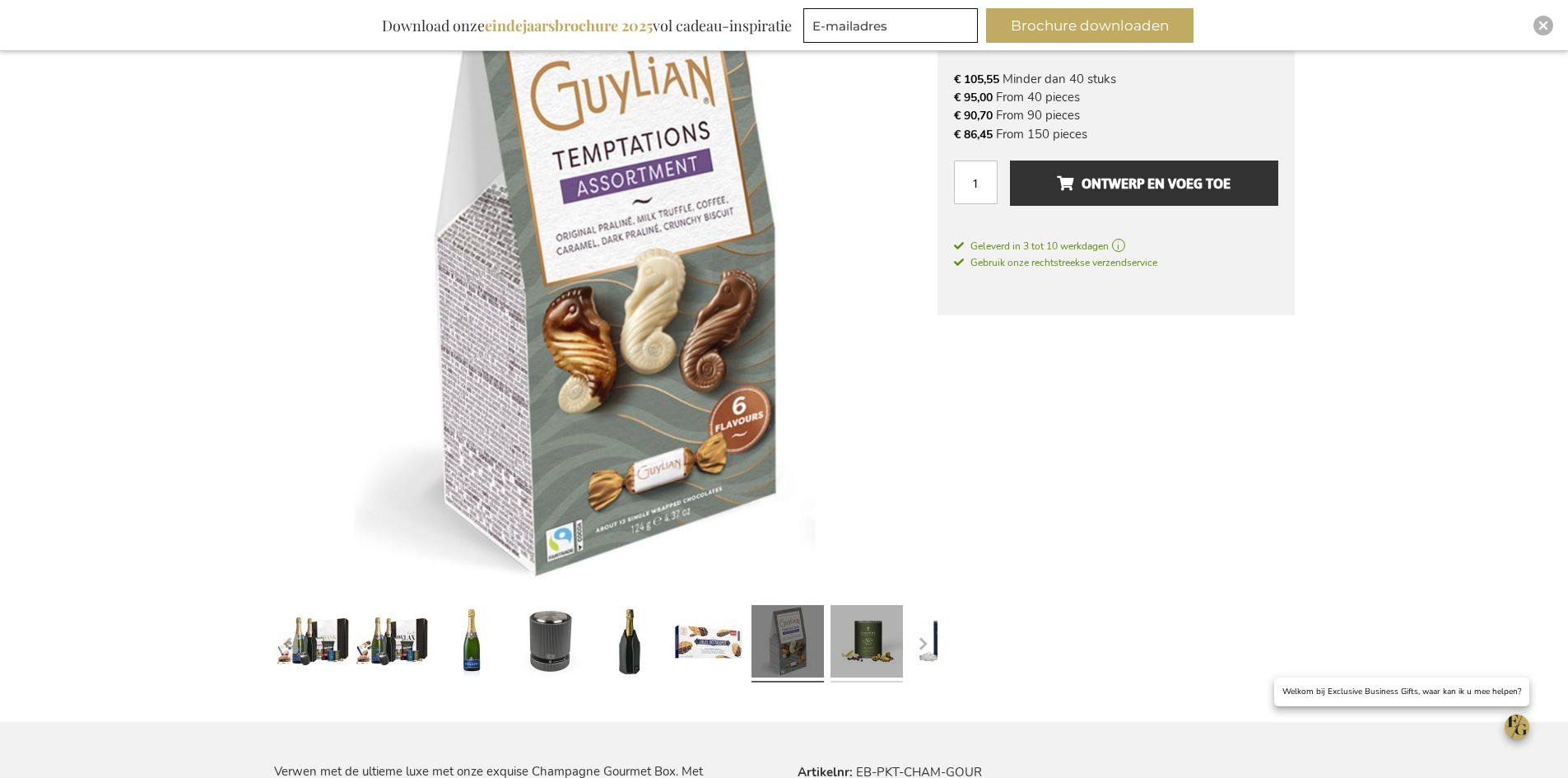
click at [857, 642] on link at bounding box center [866, 644] width 72 height 90
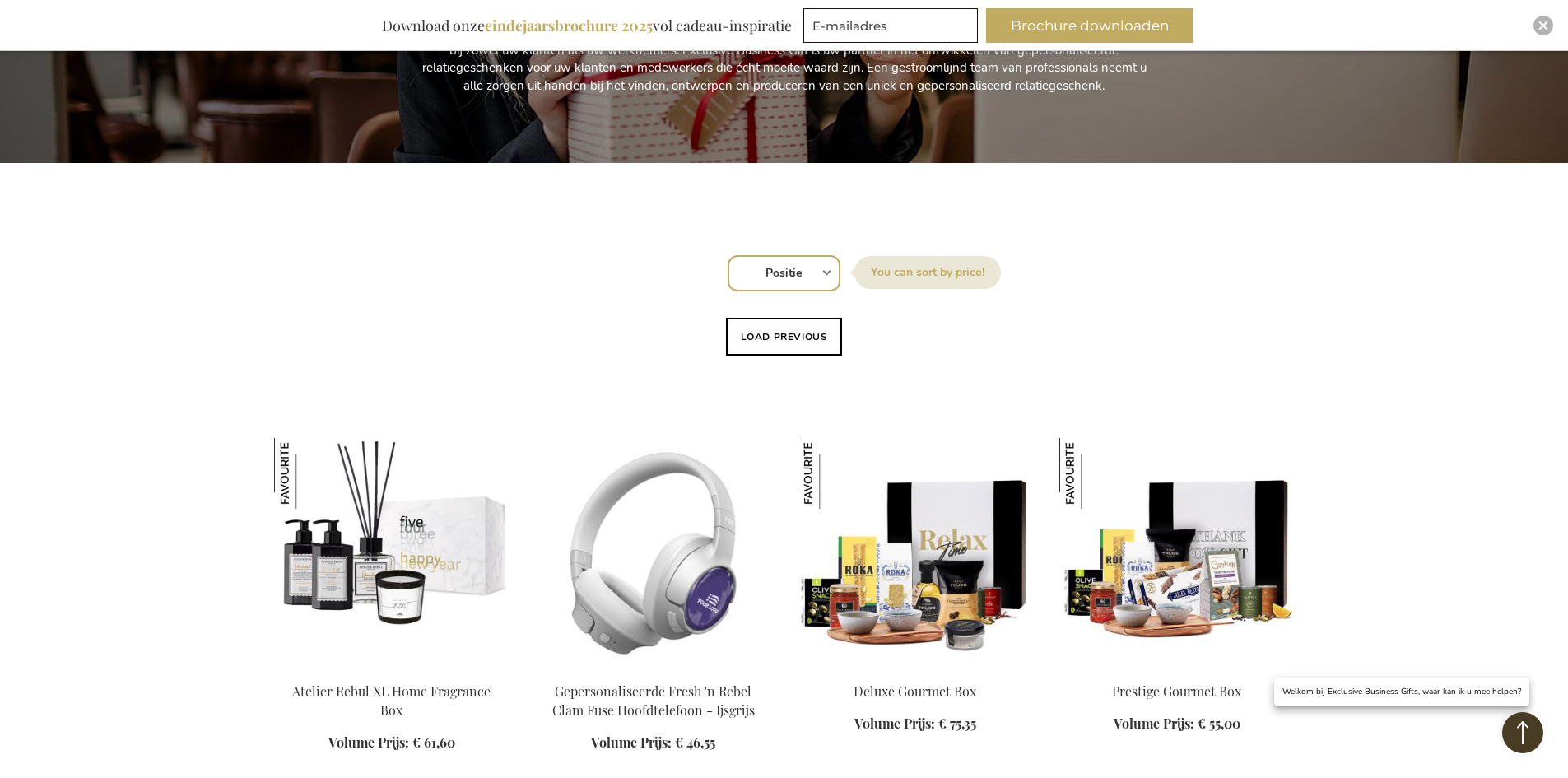
scroll to position [354, 0]
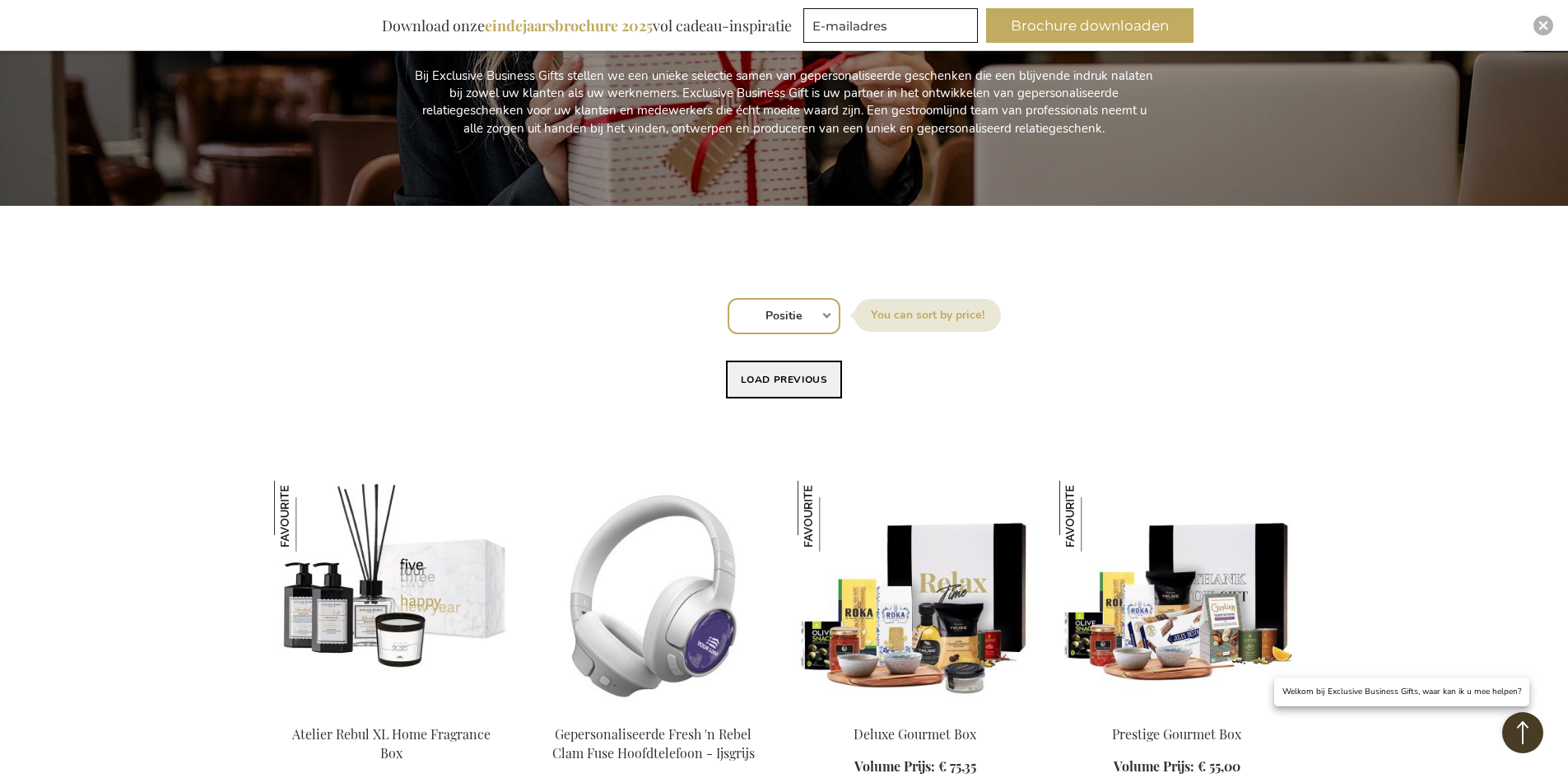
click at [765, 385] on button "Load previous" at bounding box center [784, 380] width 117 height 38
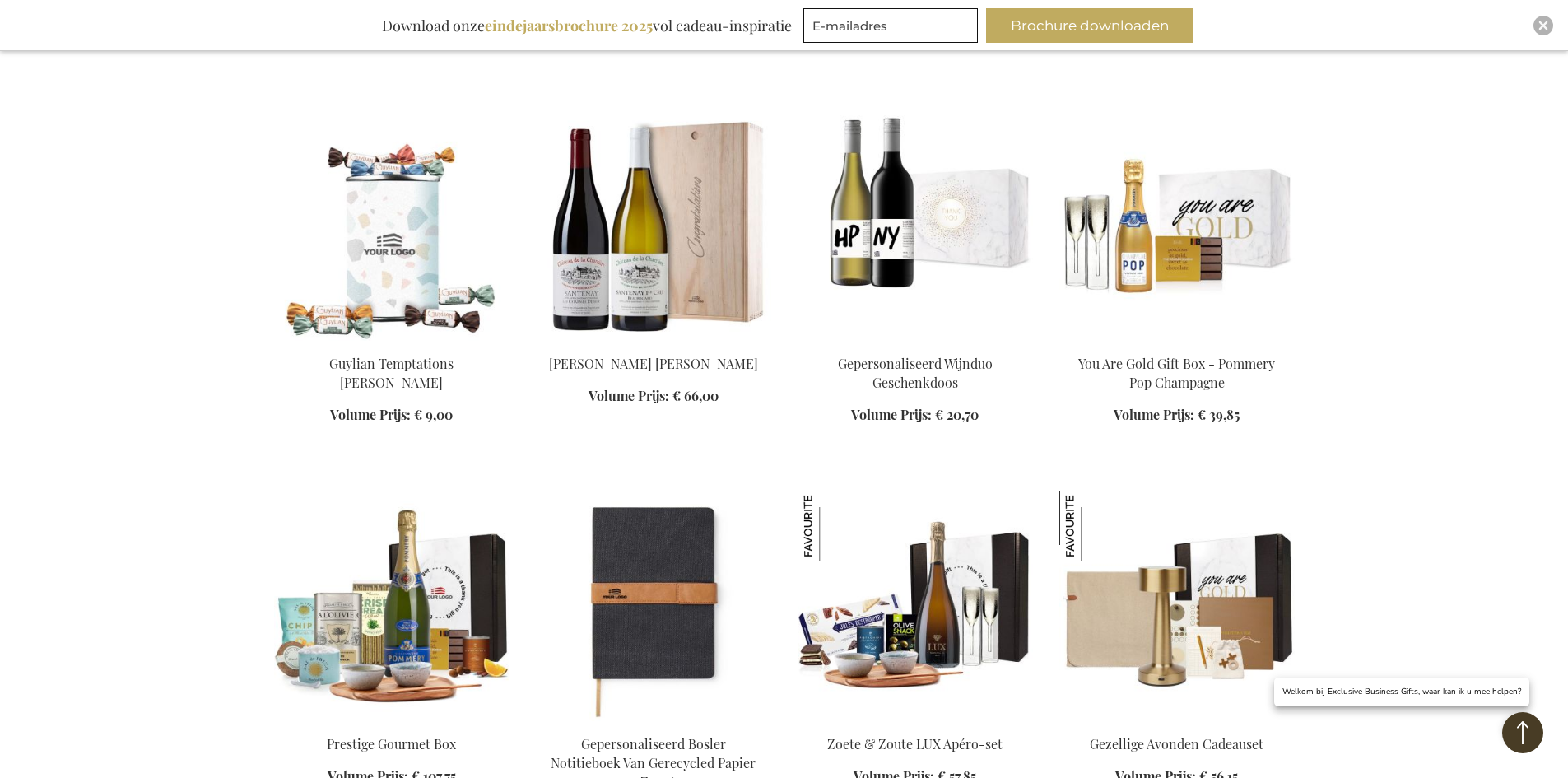
scroll to position [766, 0]
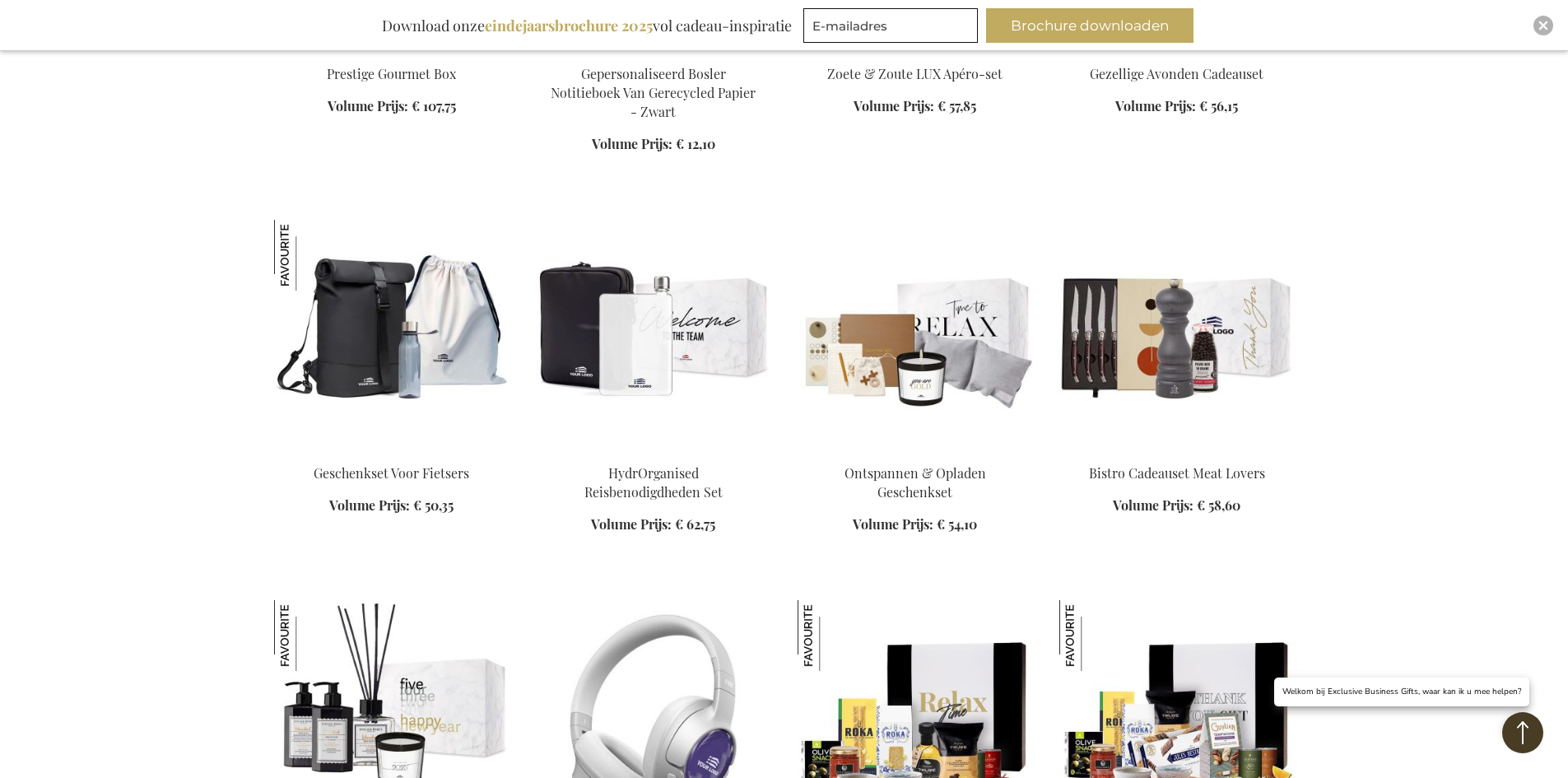
scroll to position [1425, 0]
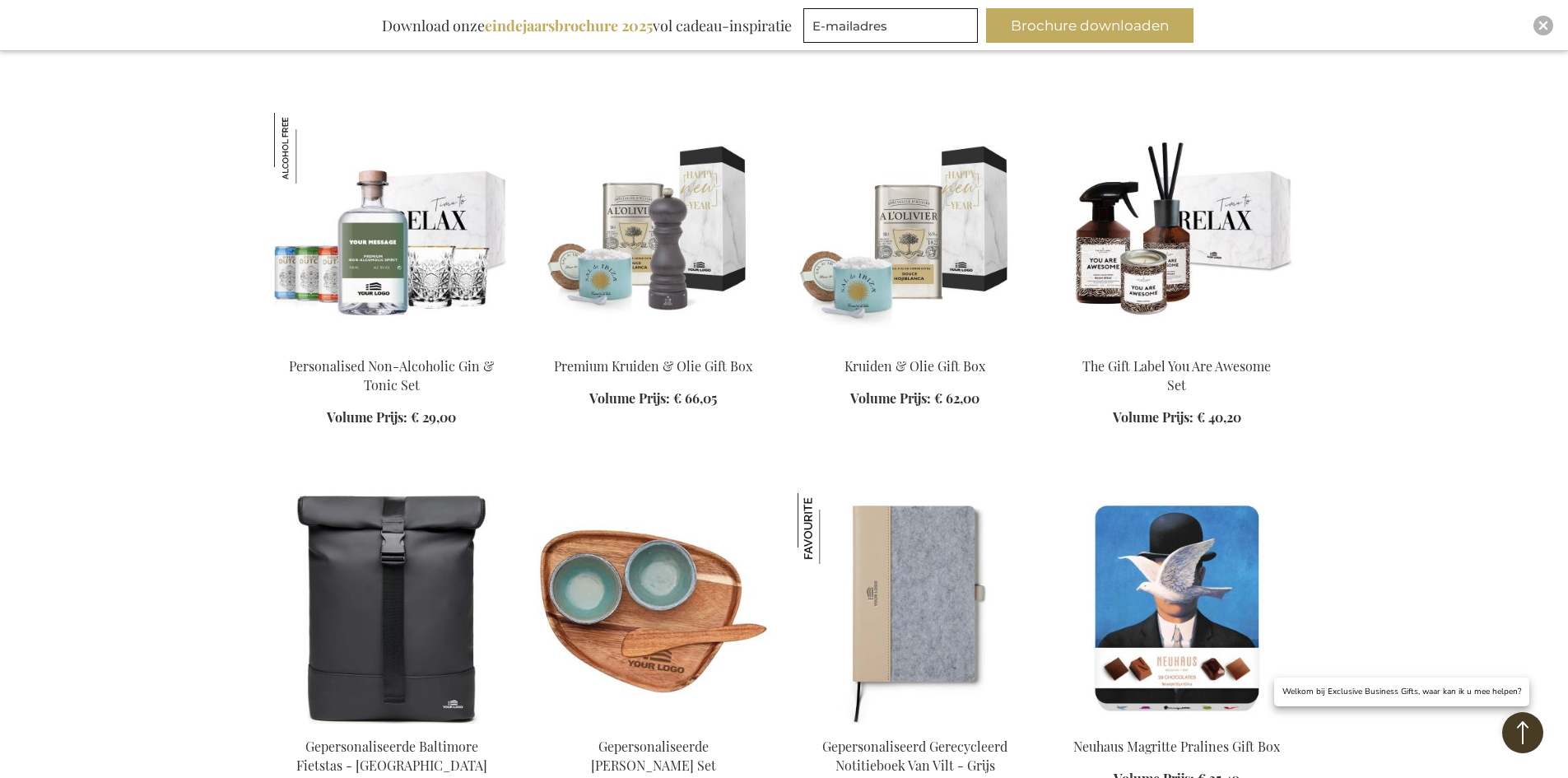
scroll to position [3072, 0]
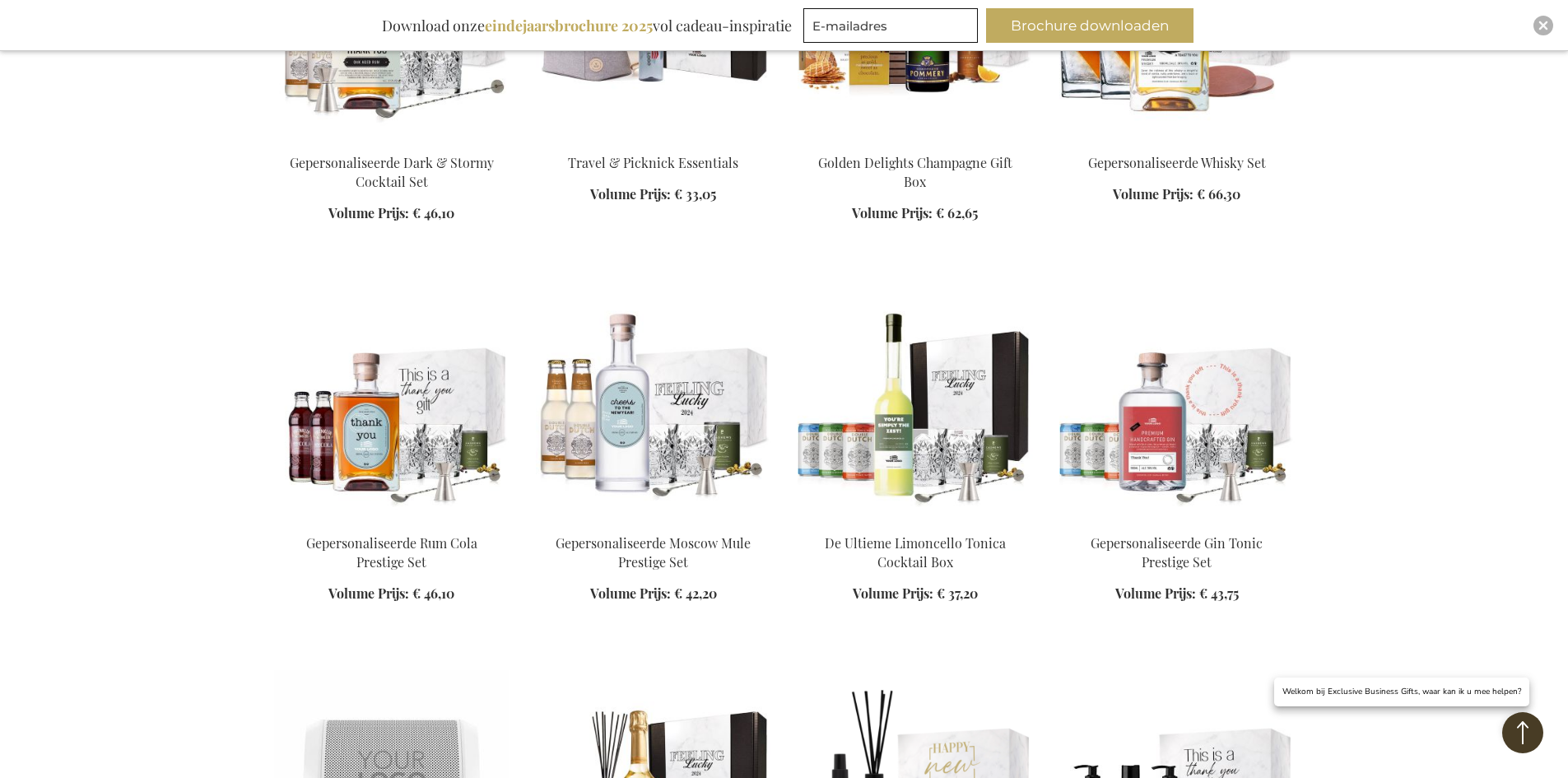
scroll to position [4390, 0]
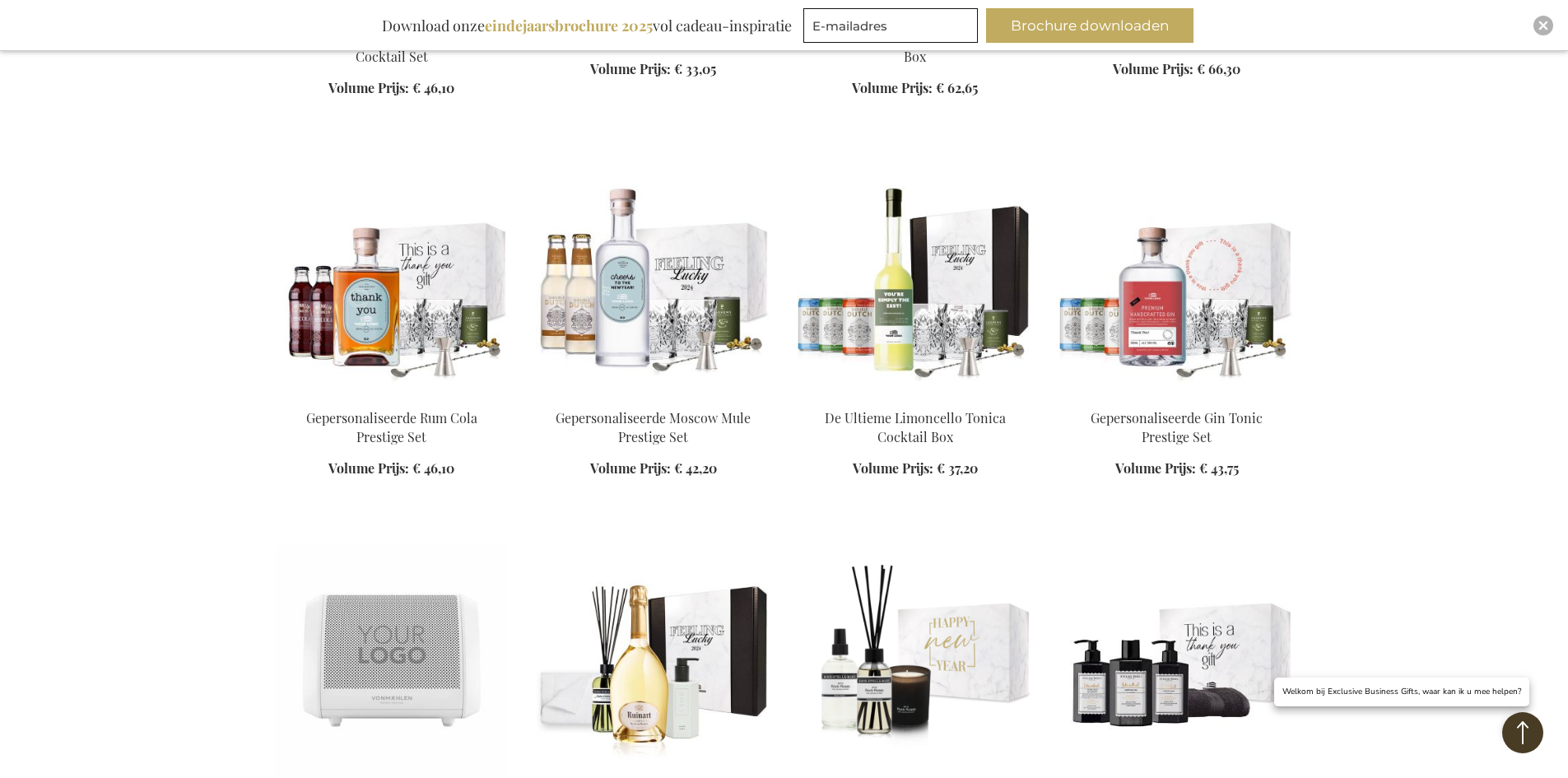
scroll to position [4884, 0]
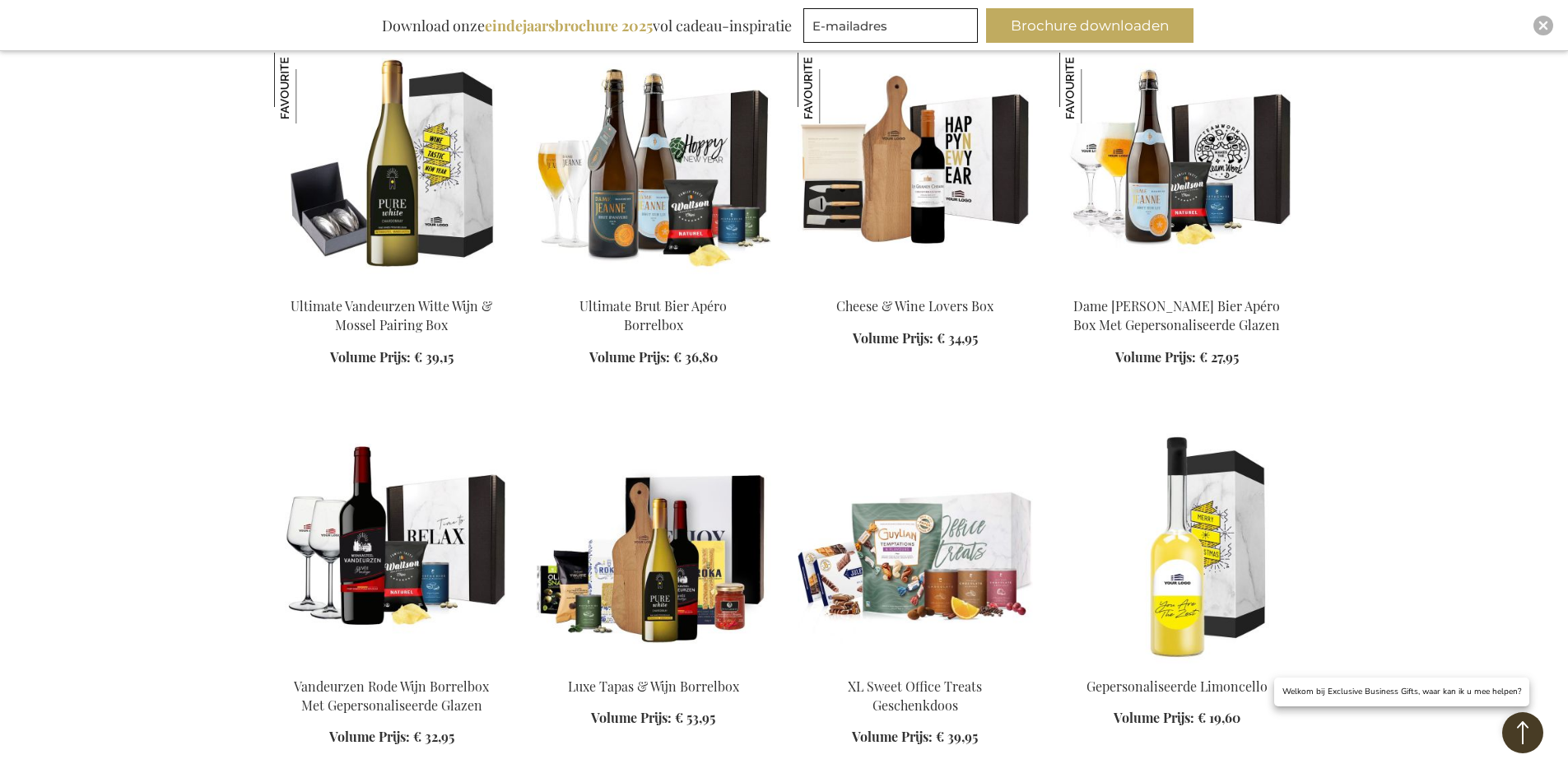
scroll to position [6119, 0]
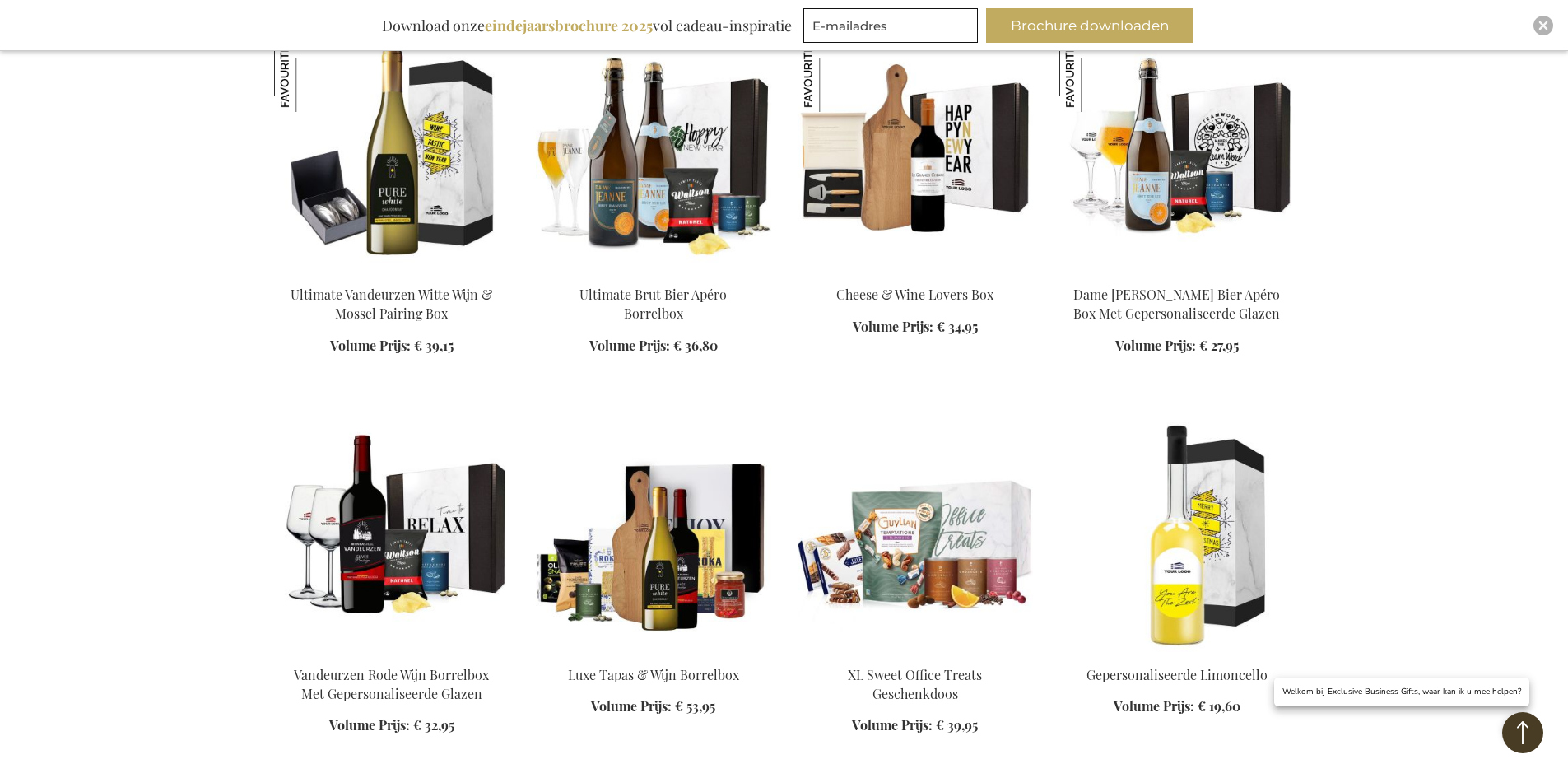
click at [674, 572] on img at bounding box center [654, 537] width 235 height 230
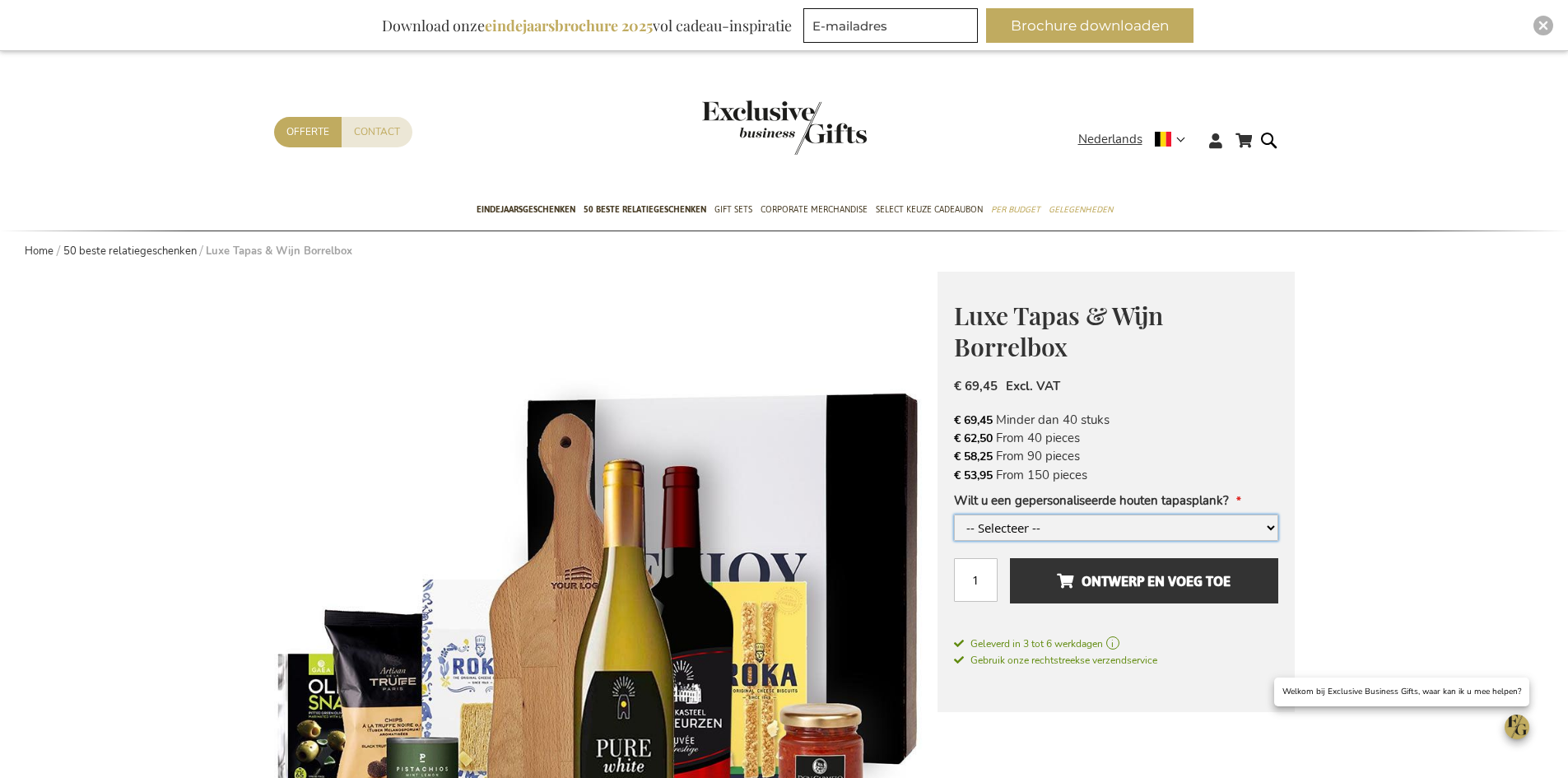
click at [1269, 528] on select "-- Selecteer -- Ja, graag +€ 4,00 Nee, bedankt" at bounding box center [1116, 527] width 324 height 26
select select "1688"
click at [954, 514] on select "-- Selecteer -- Ja, graag +€ 4,00 Nee, bedankt" at bounding box center [1116, 527] width 324 height 26
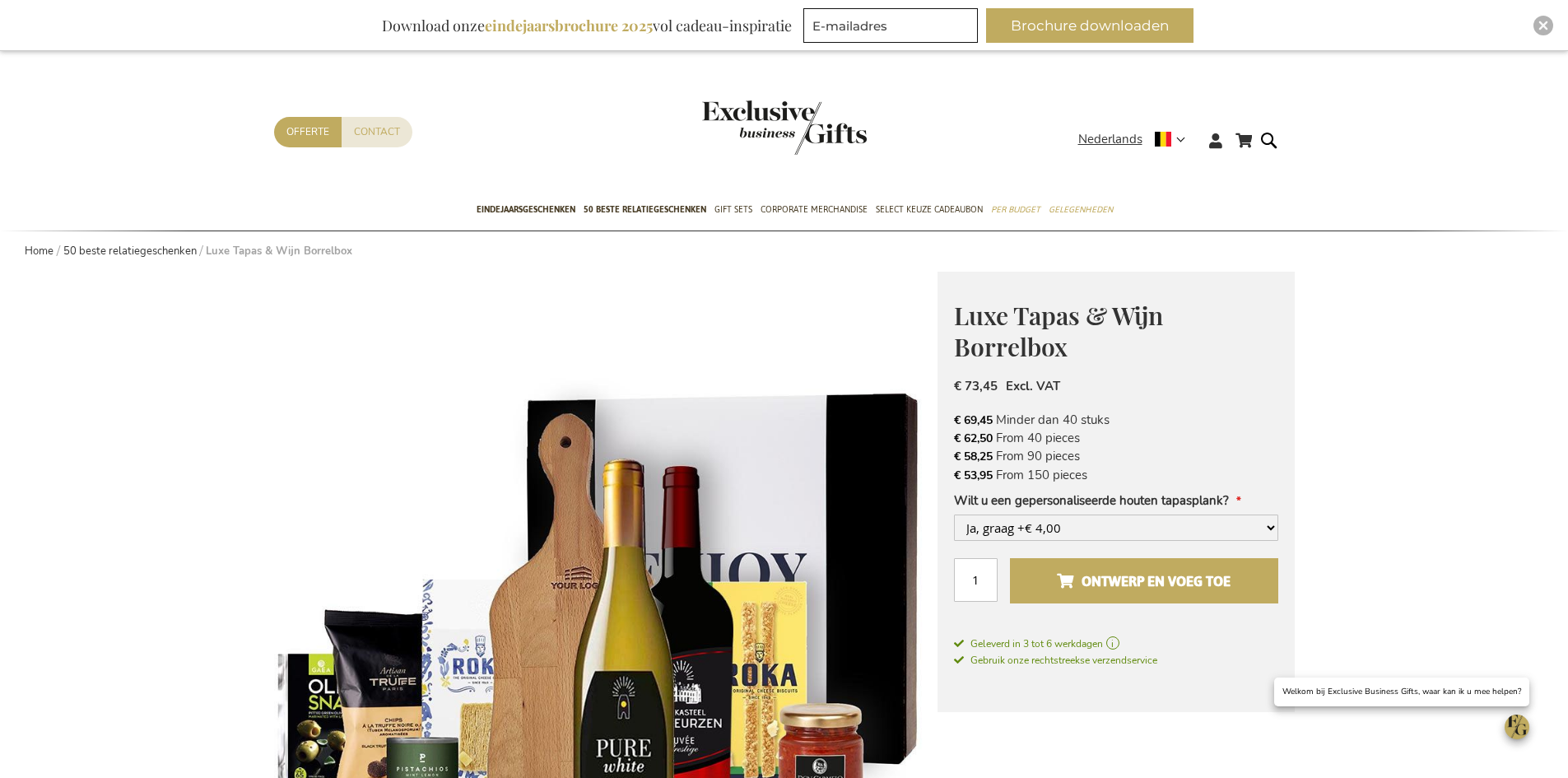
click at [1124, 579] on span "Ontwerp en voeg toe" at bounding box center [1144, 581] width 174 height 26
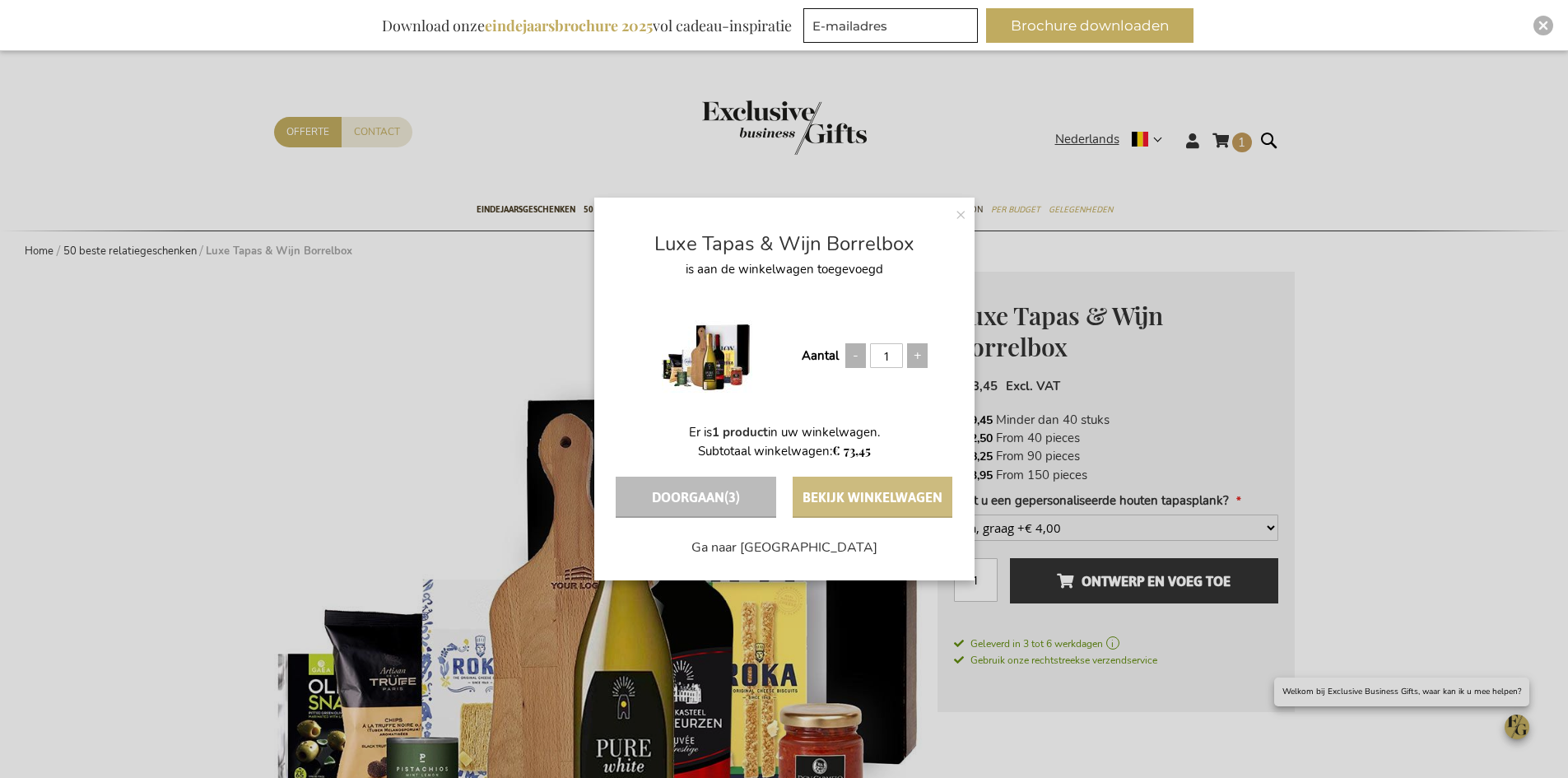
click at [849, 502] on button "Bekijk winkelwagen" at bounding box center [872, 497] width 159 height 41
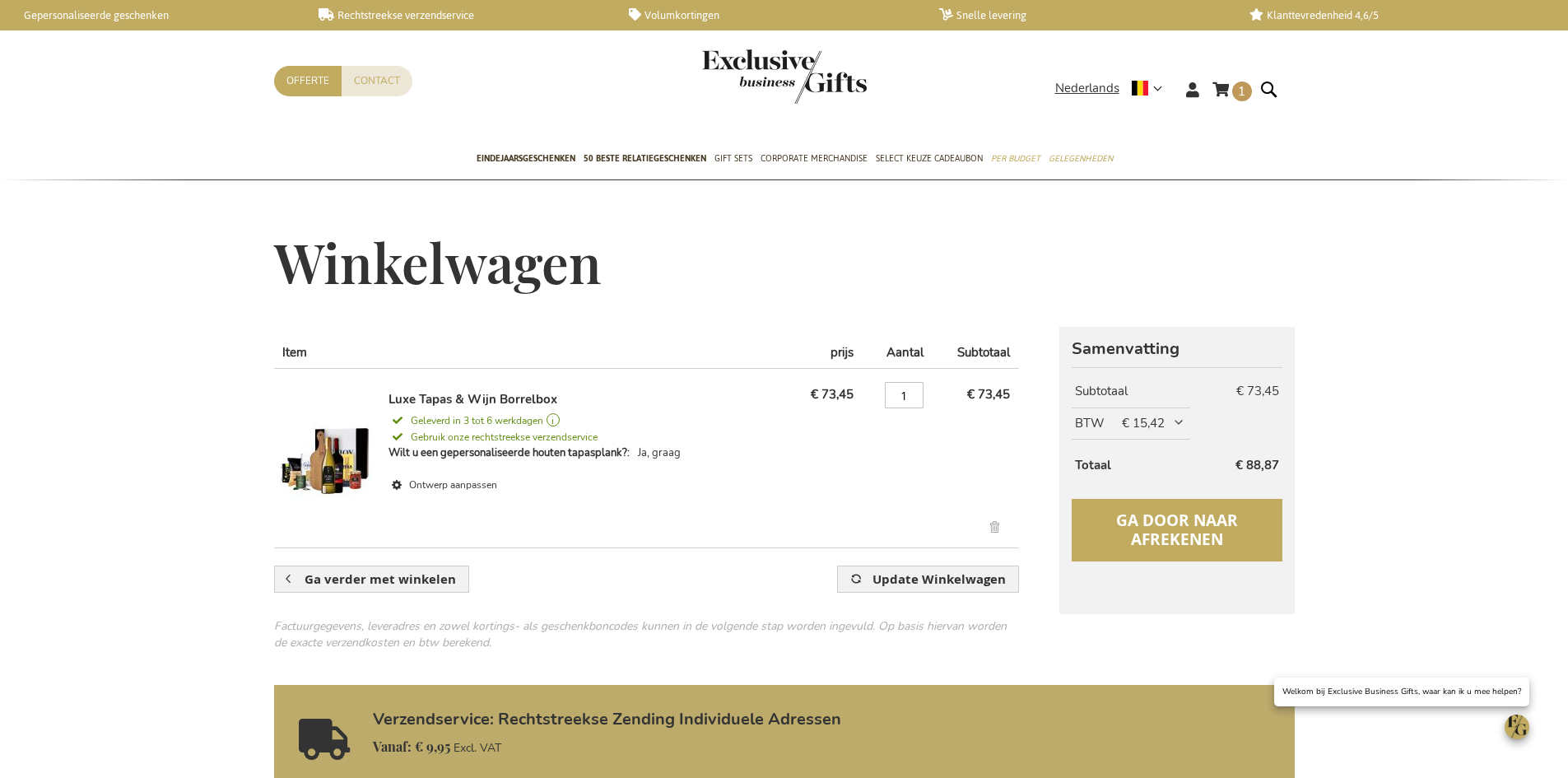
click at [1152, 513] on span "Ga door naar afrekenen" at bounding box center [1177, 530] width 122 height 40
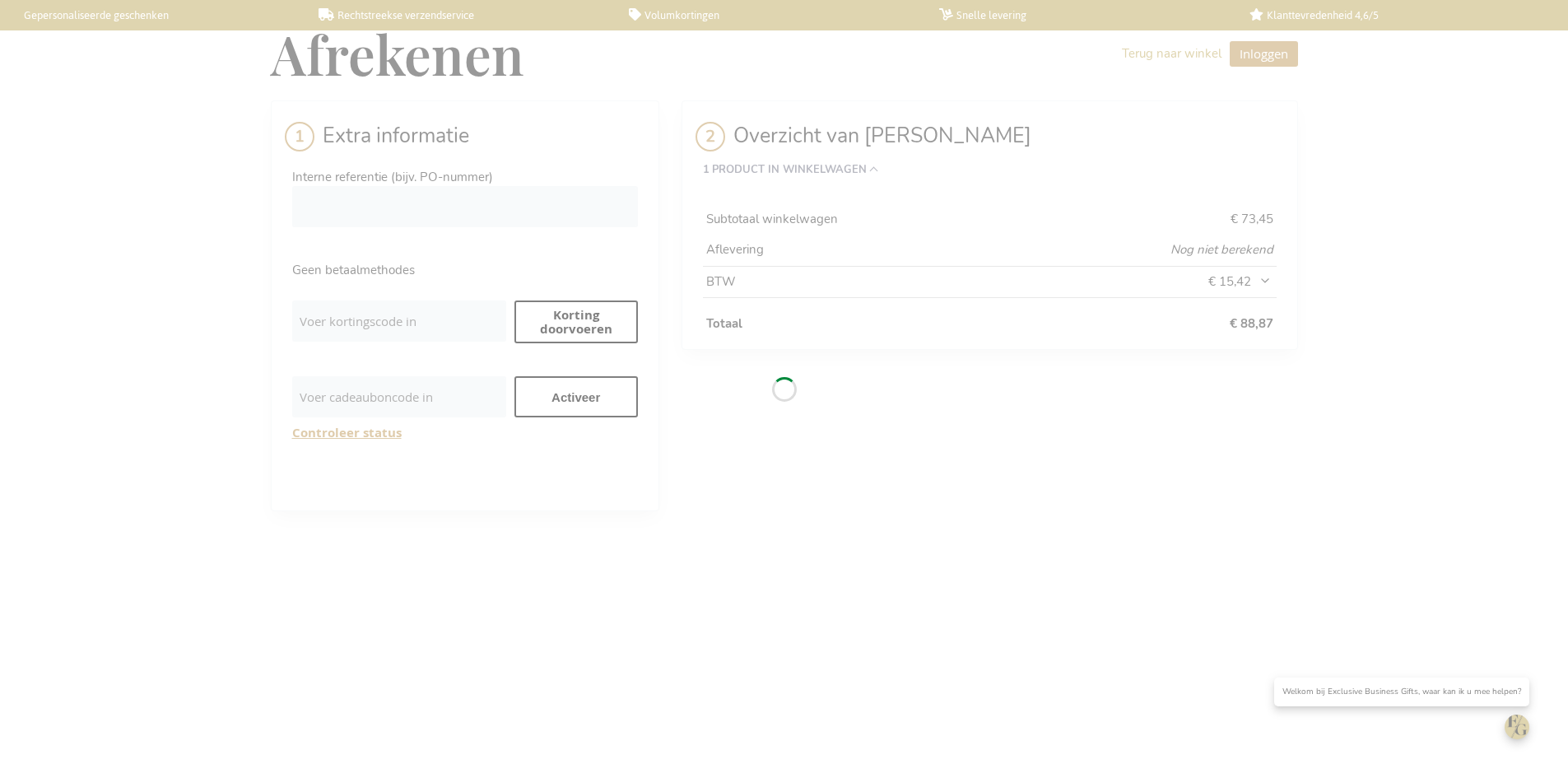
select select "BE"
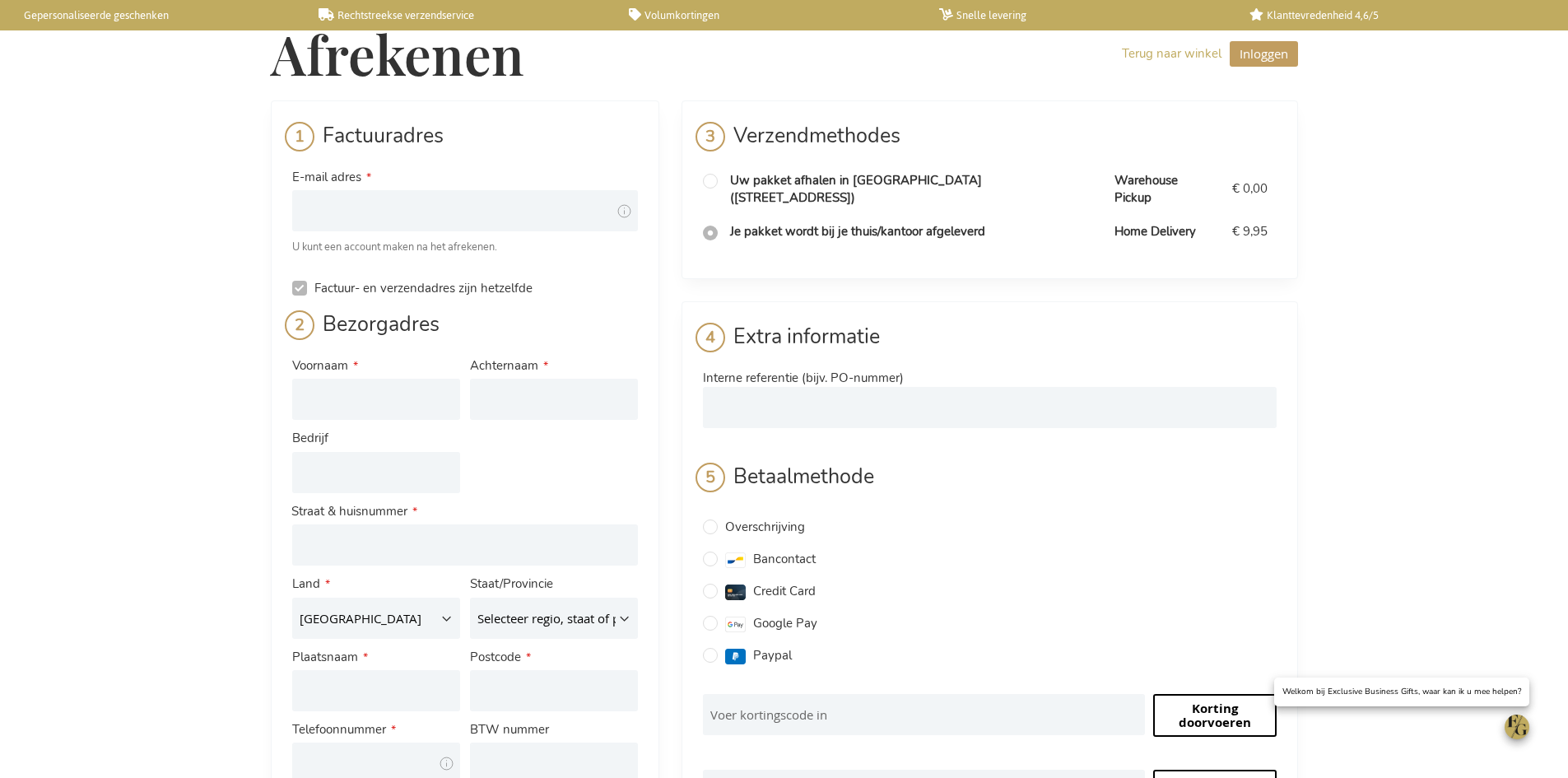
radio input "true"
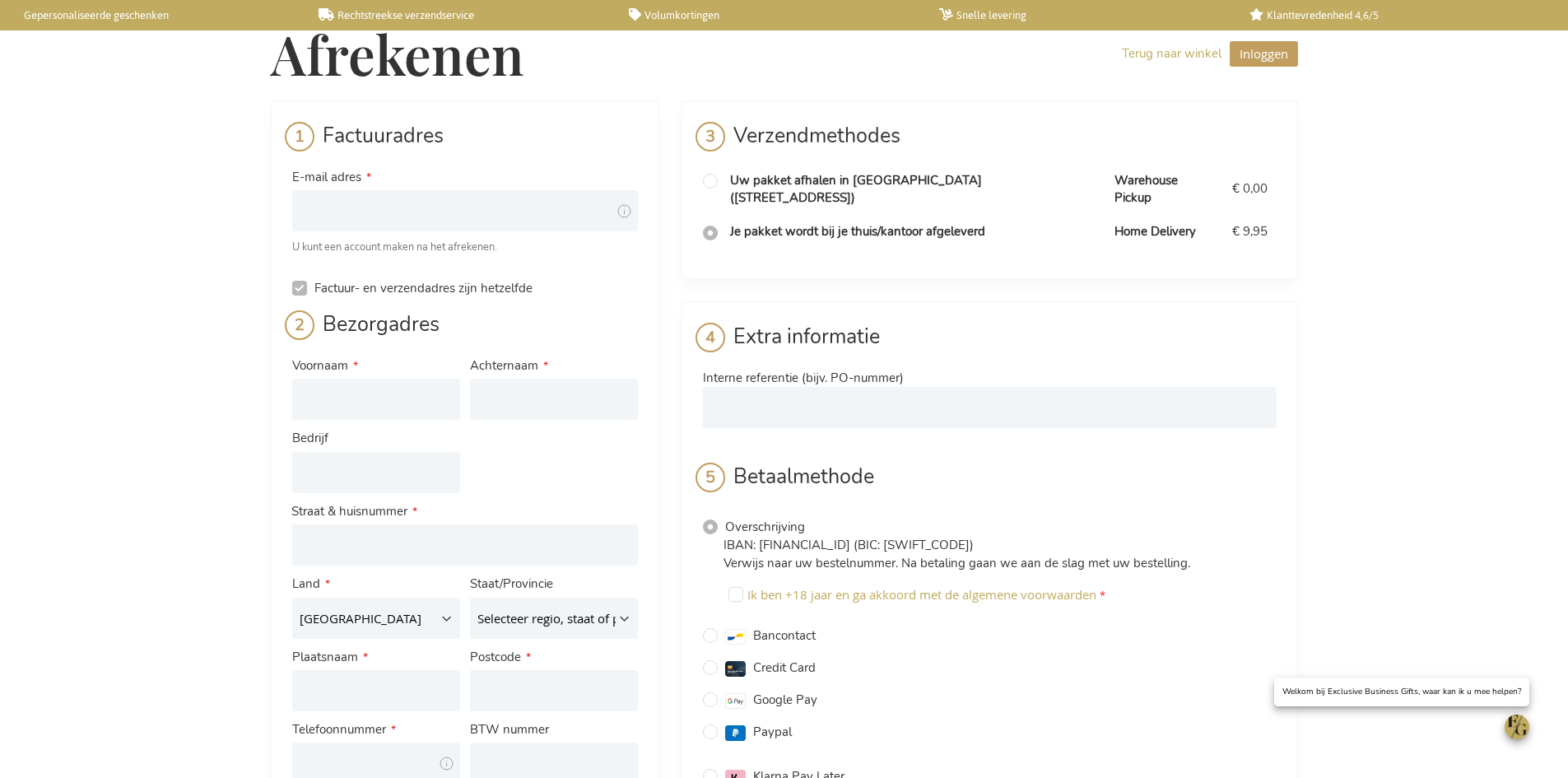
click at [1249, 55] on span "Inloggen" at bounding box center [1264, 53] width 49 height 16
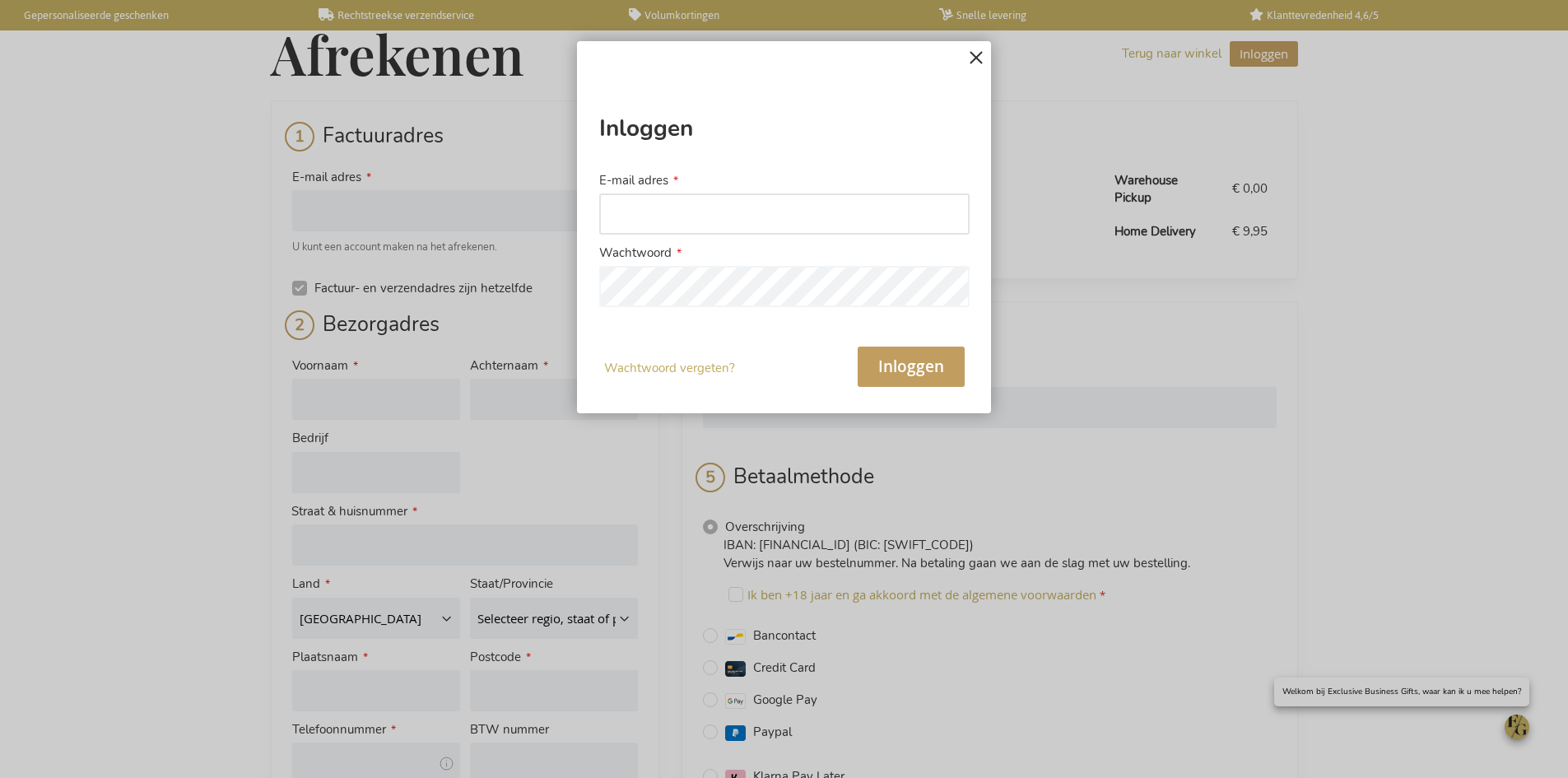
click at [660, 213] on input "E-mail adres" at bounding box center [784, 214] width 370 height 41
type input "tinne.baeyens@herweyers.be"
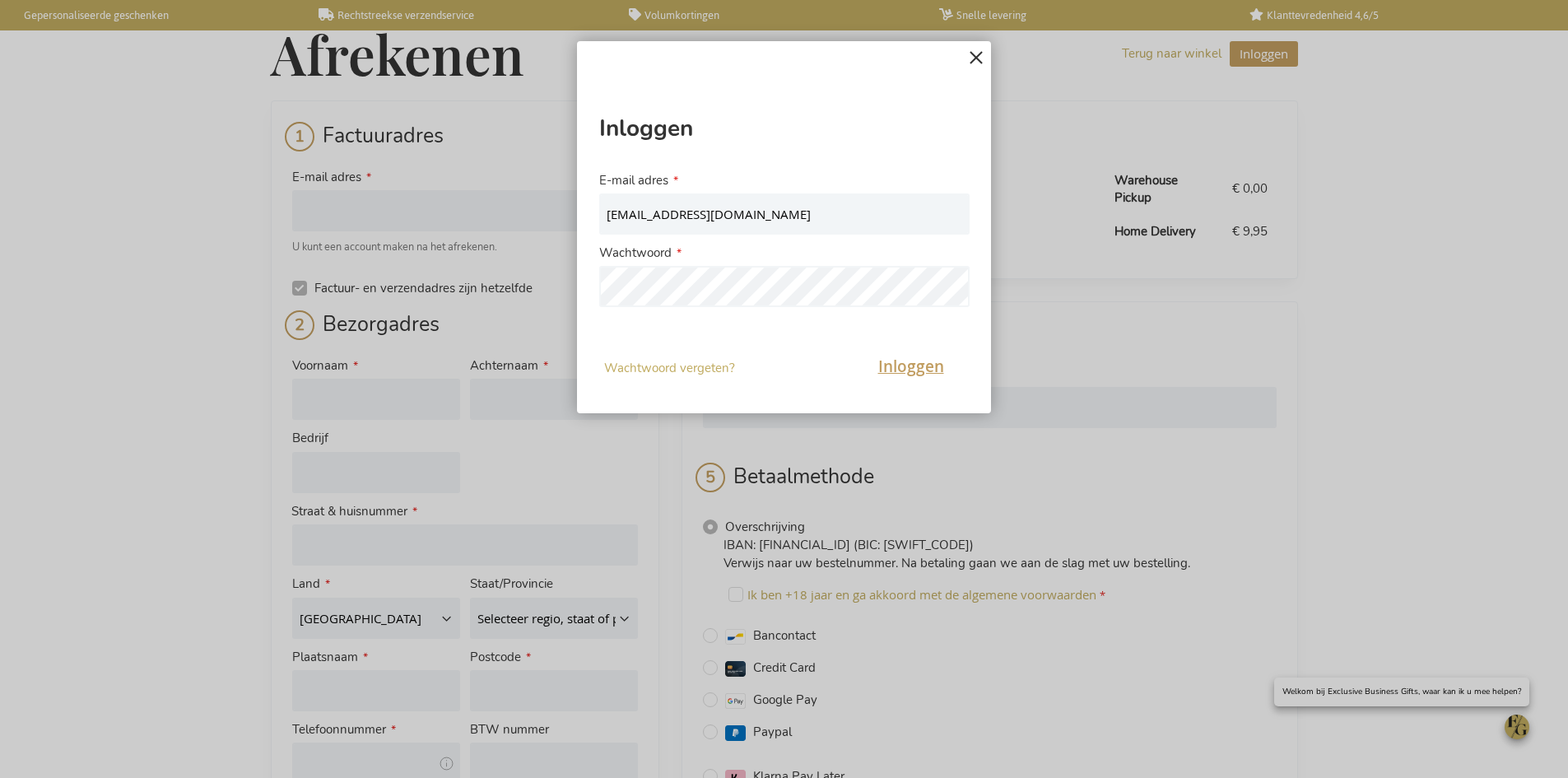
click at [889, 374] on span "Inloggen" at bounding box center [911, 366] width 66 height 21
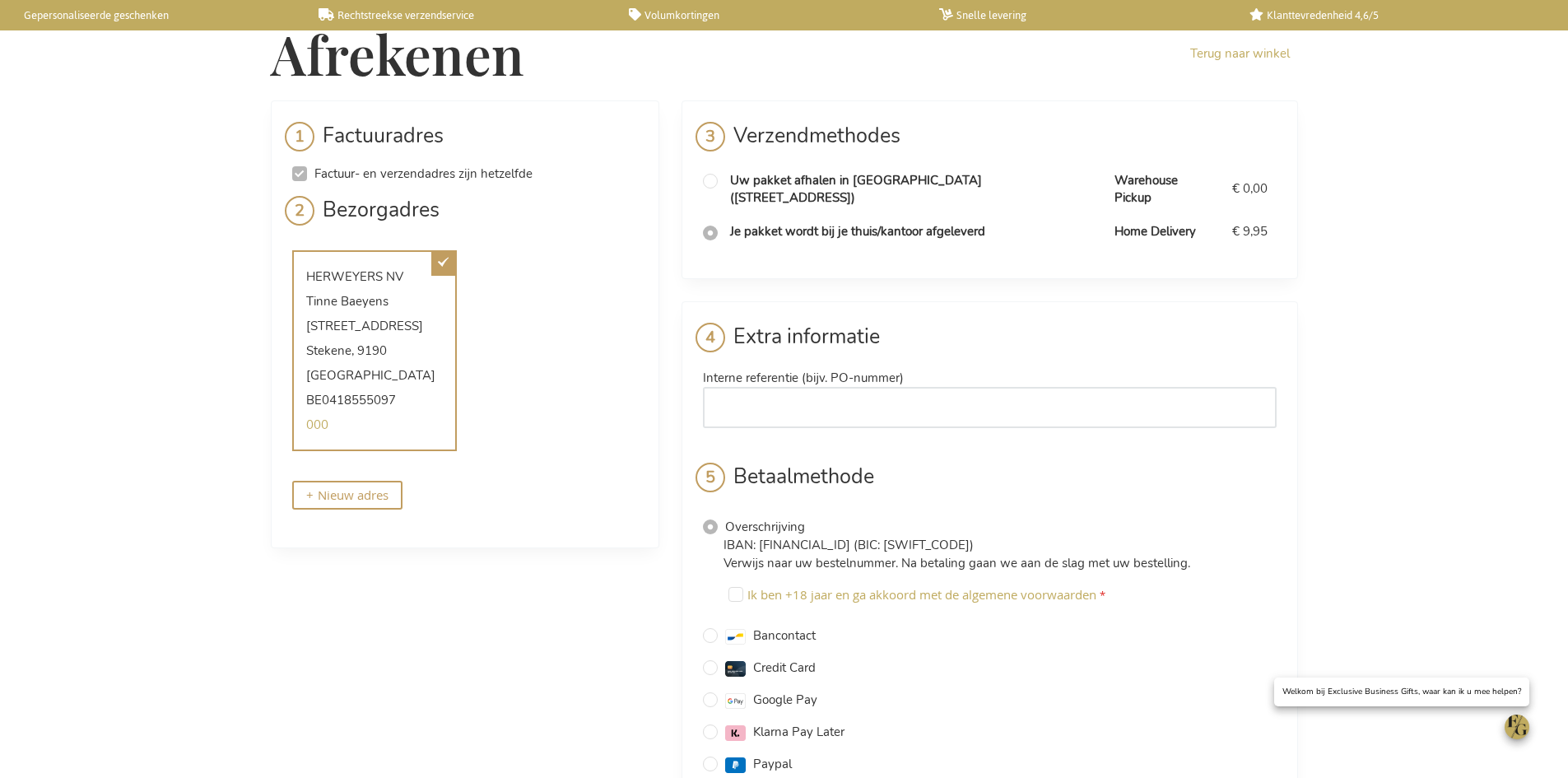
click at [753, 393] on input "Interne referentie (bijv. PO-nummer)" at bounding box center [989, 408] width 574 height 41
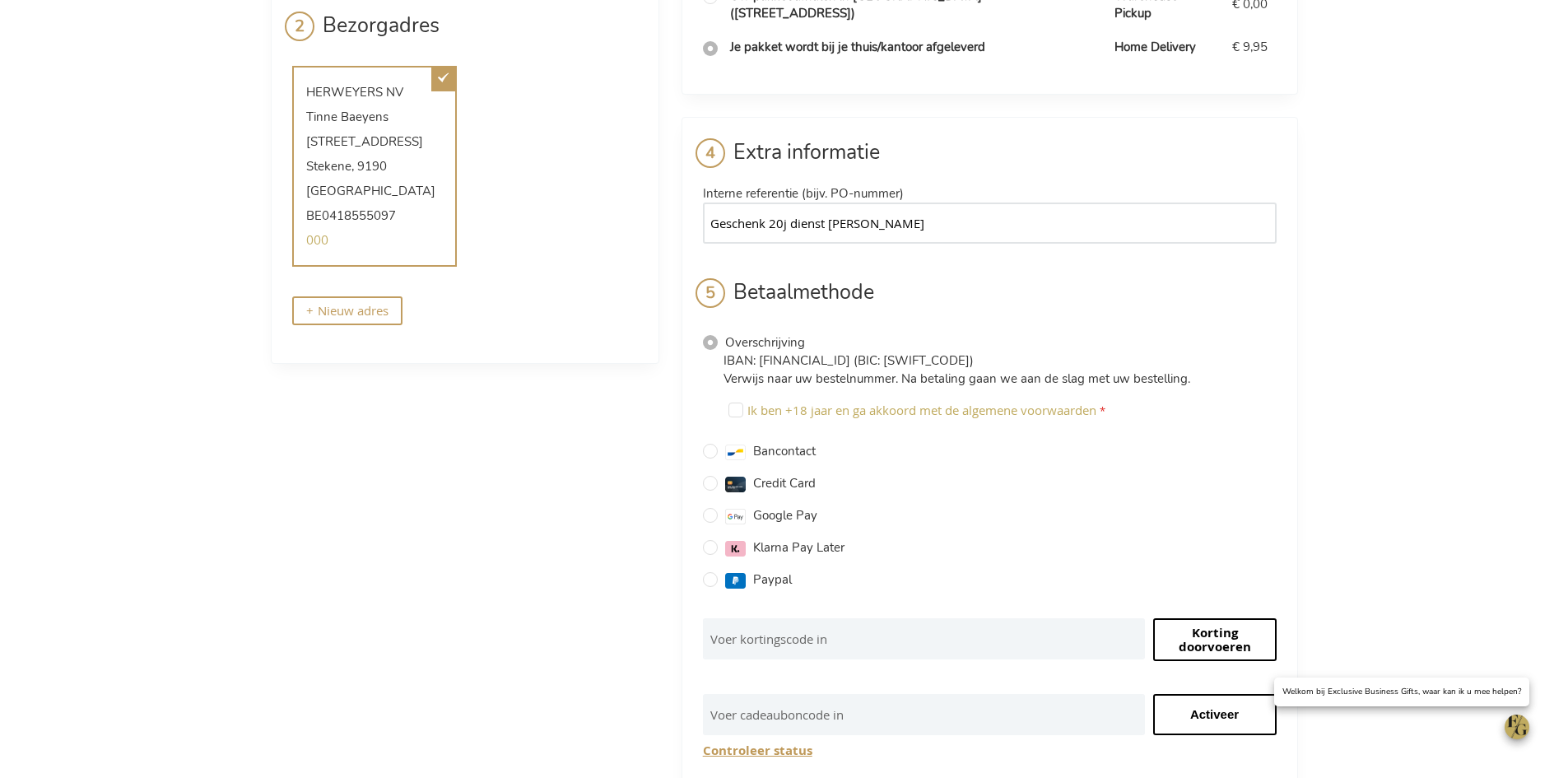
scroll to position [329, 0]
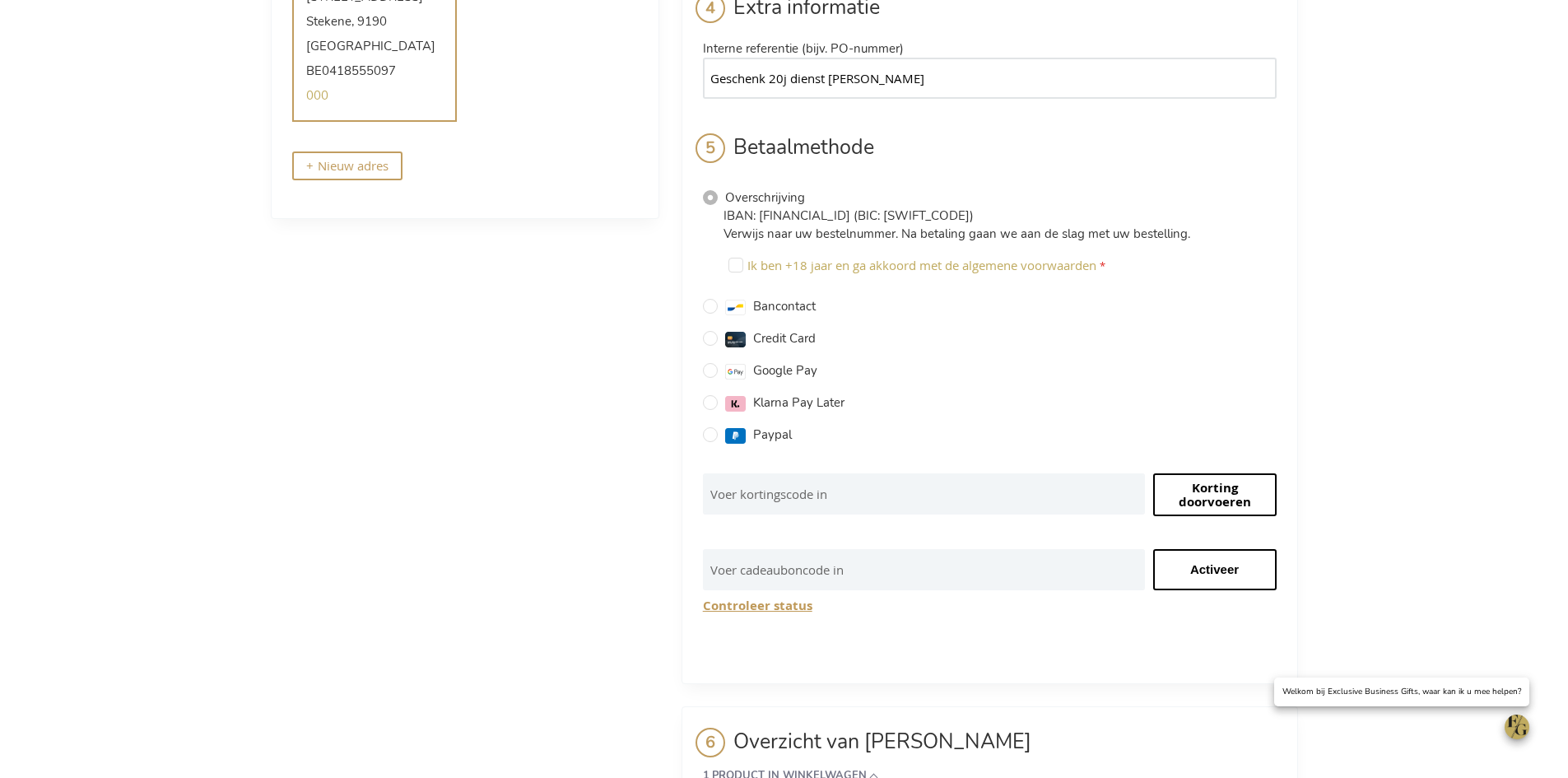
type input "Geschenk 20j dienst David P"
click at [709, 299] on input "Bancontact" at bounding box center [709, 305] width 14 height 15
radio input "true"
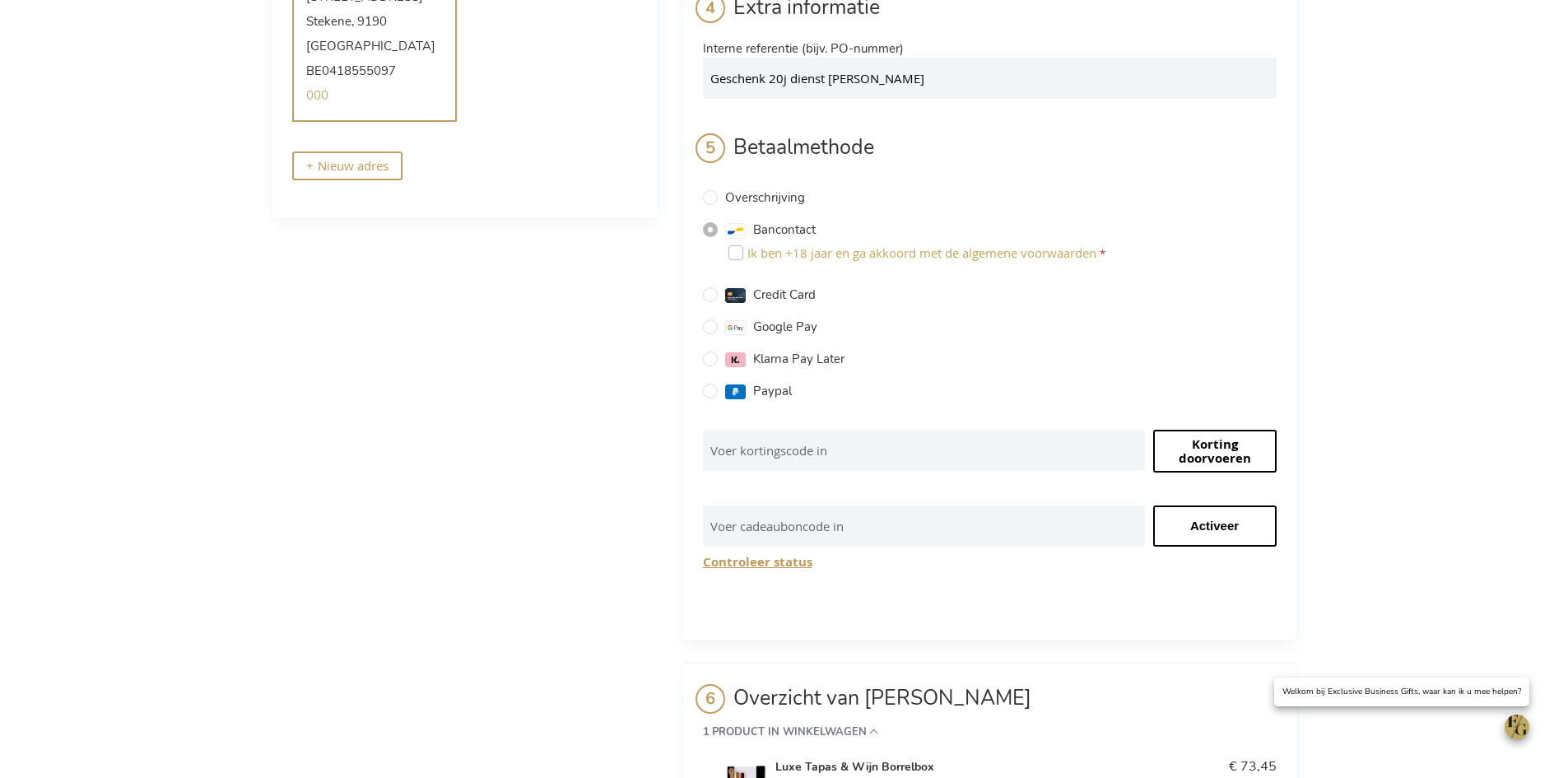
click at [736, 246] on input "Ik ben +18 jaar en ga akkoord met de algemene voorwaarden" at bounding box center [735, 253] width 14 height 15
checkbox input "true"
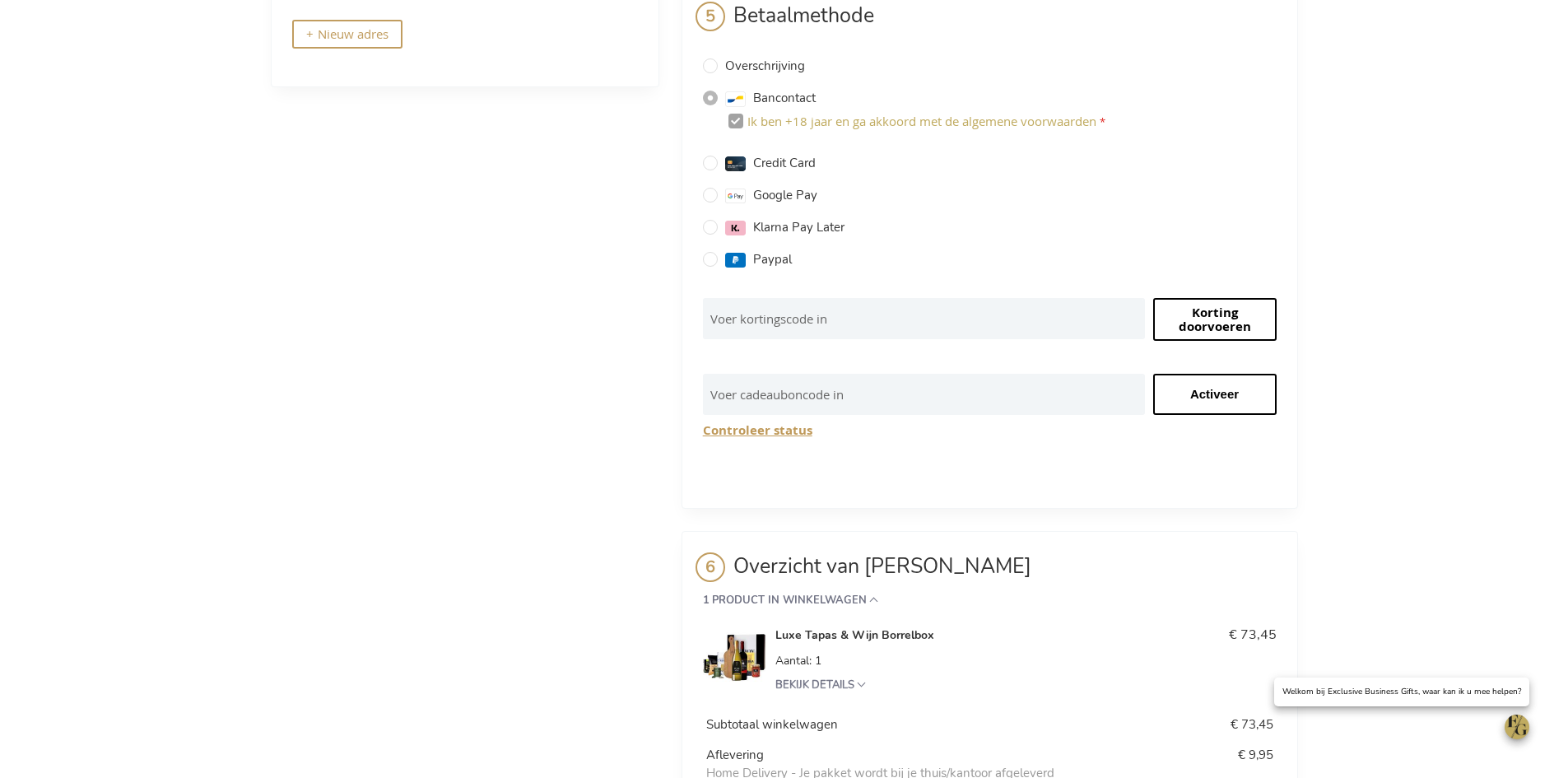
scroll to position [625, 0]
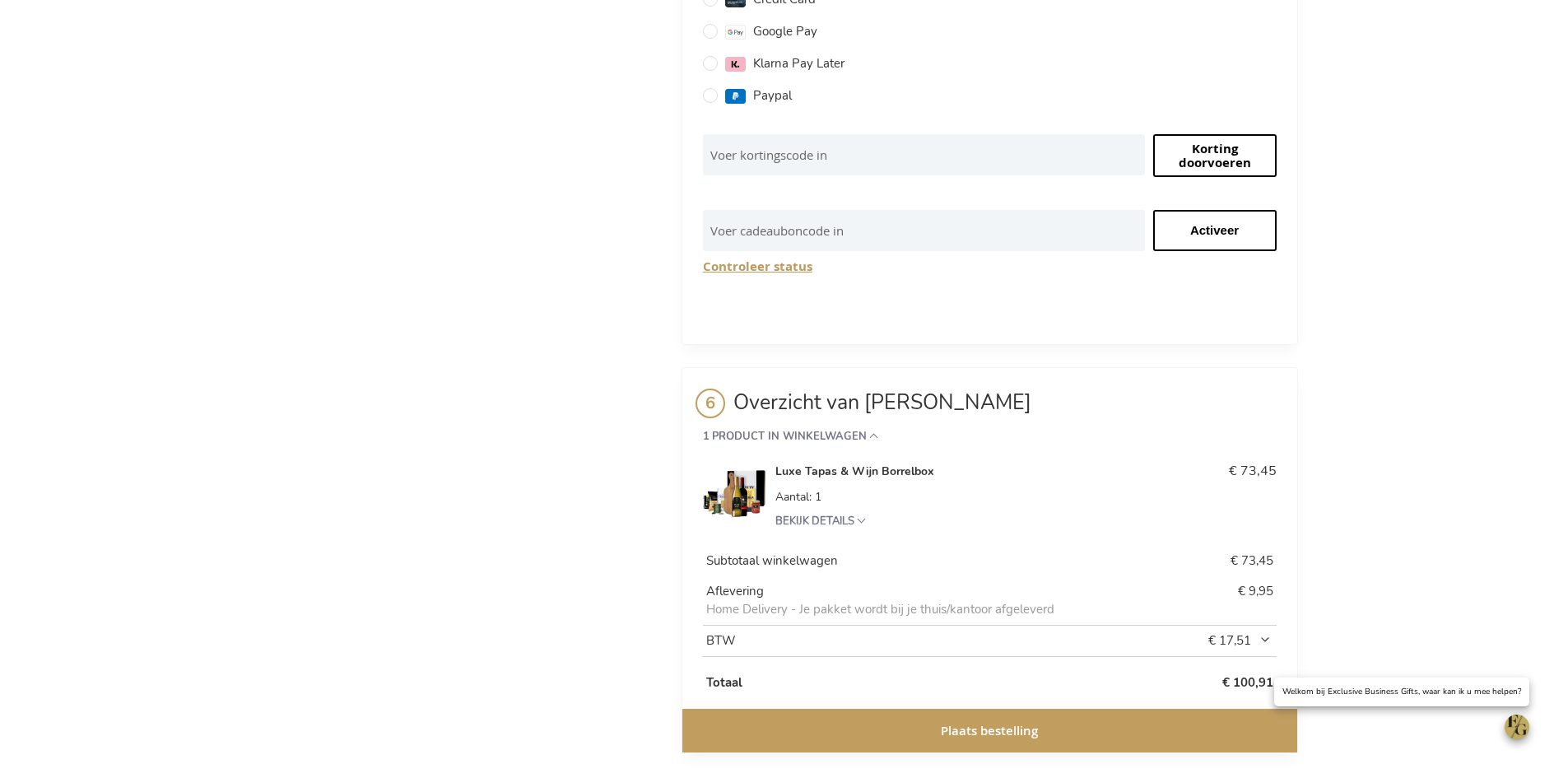
click at [1003, 723] on span "Plaats bestelling" at bounding box center [990, 731] width 97 height 17
